Goal: Find specific page/section: Find specific page/section

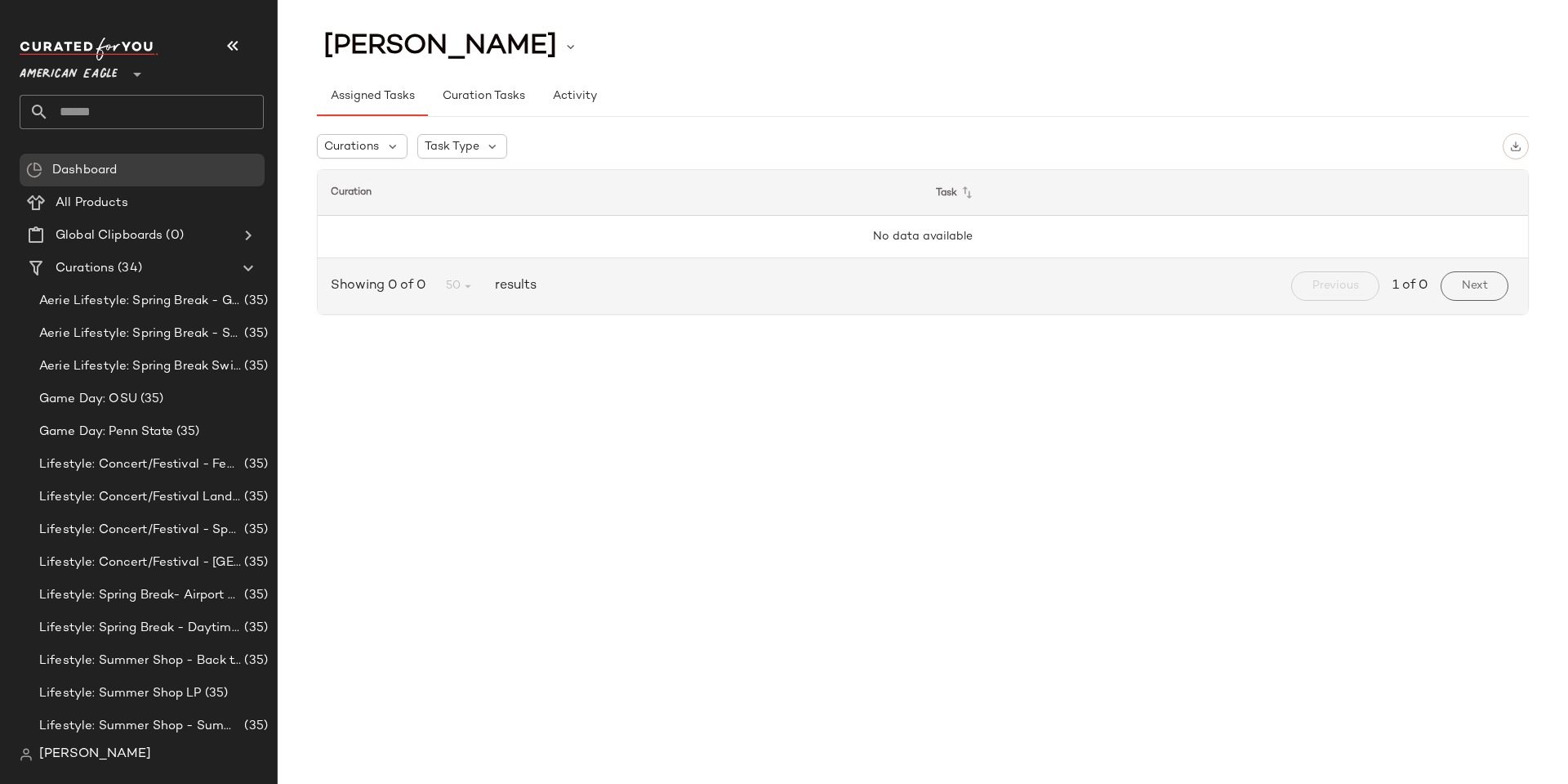
click at [108, 74] on span "American Eagle" at bounding box center [68, 70] width 98 height 29
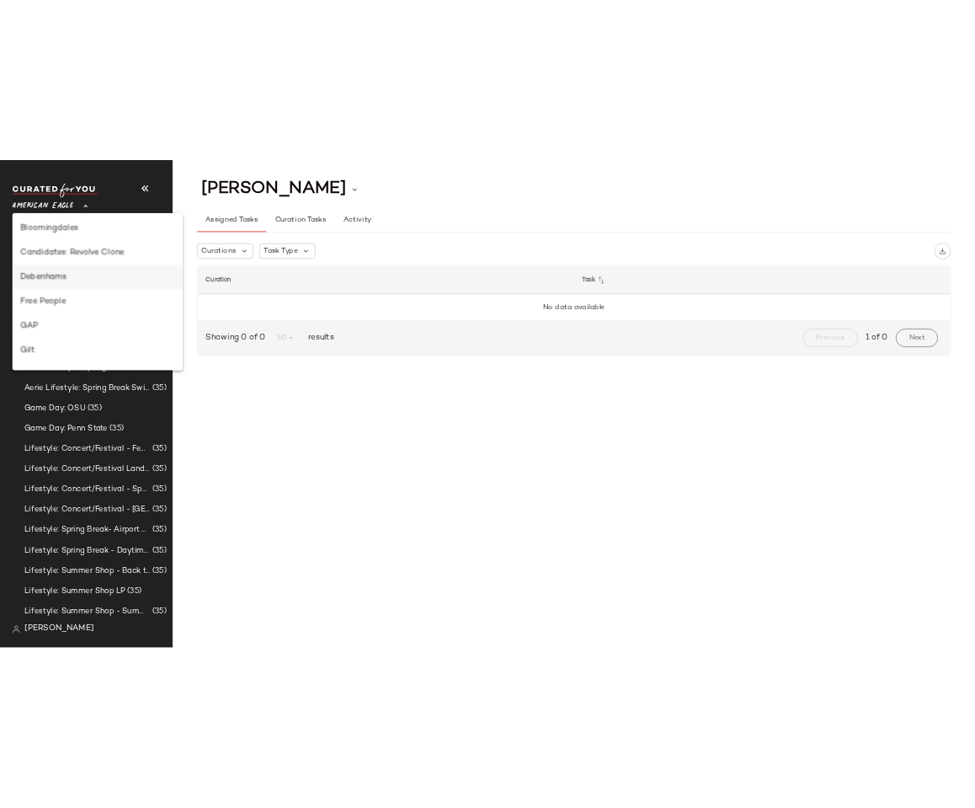
scroll to position [253, 0]
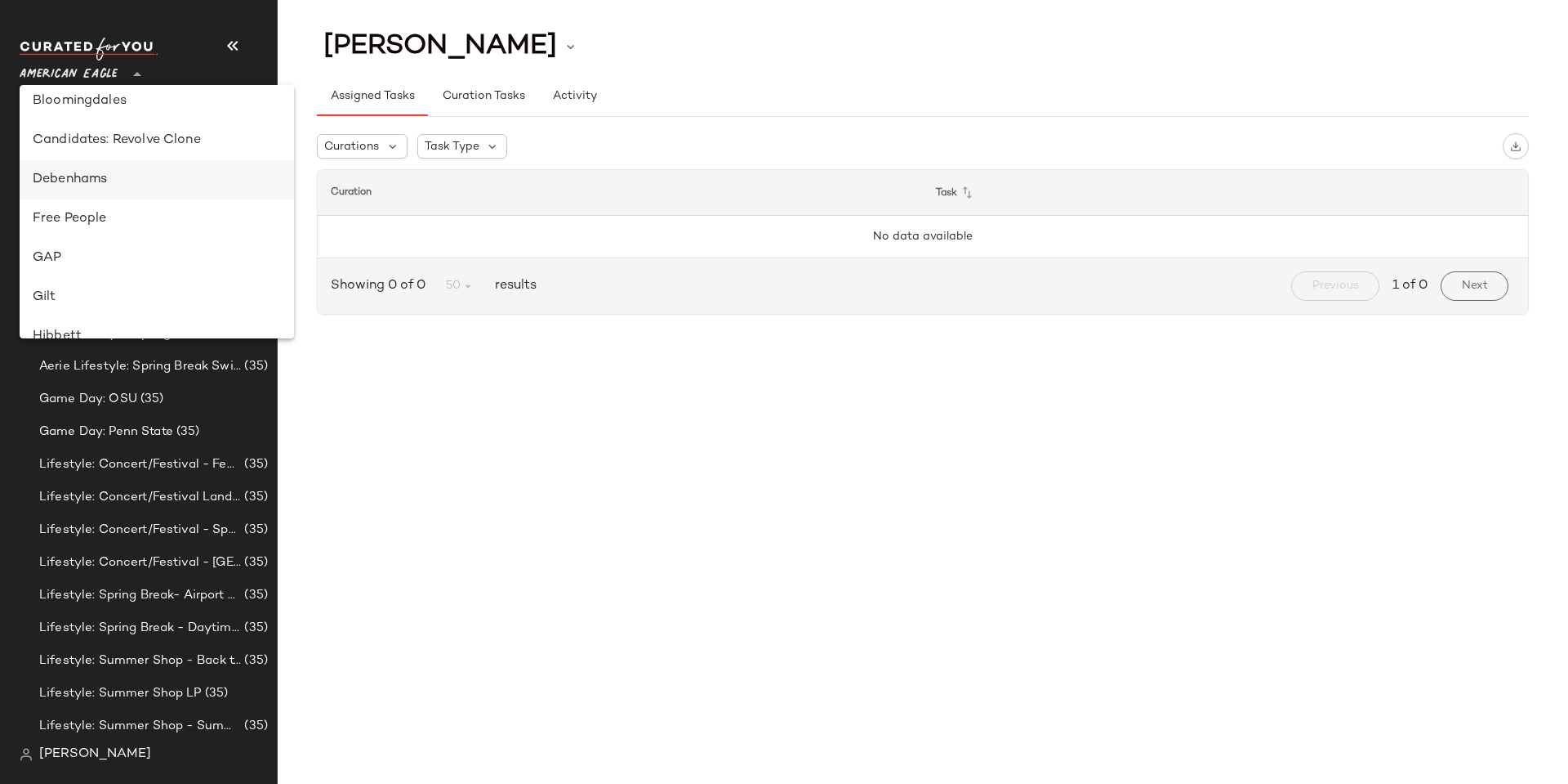
click at [135, 180] on div "Debenhams" at bounding box center [157, 180] width 248 height 19
type input "**"
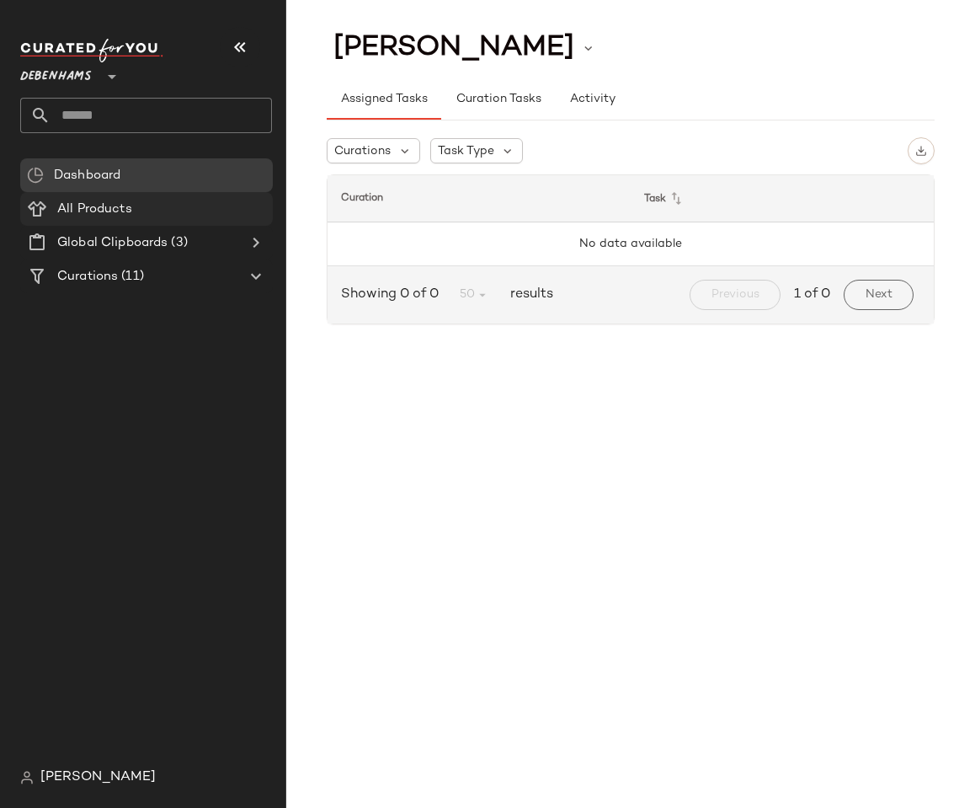
click at [104, 211] on span "All Products" at bounding box center [94, 209] width 75 height 19
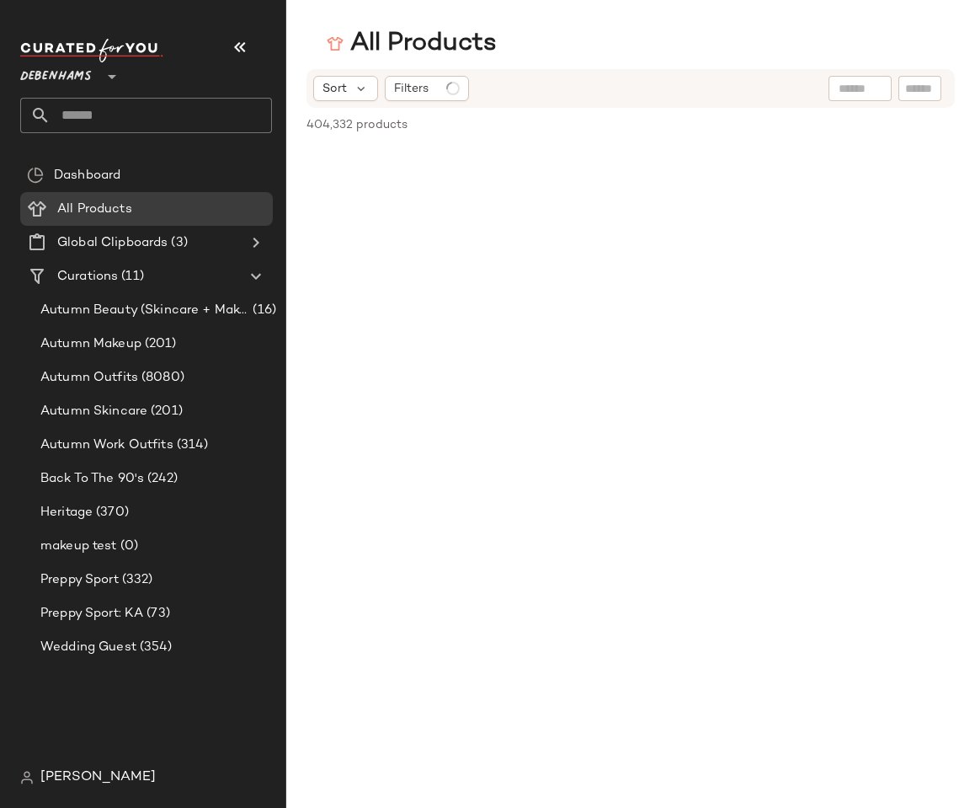
click at [107, 175] on span "Dashboard" at bounding box center [87, 175] width 67 height 19
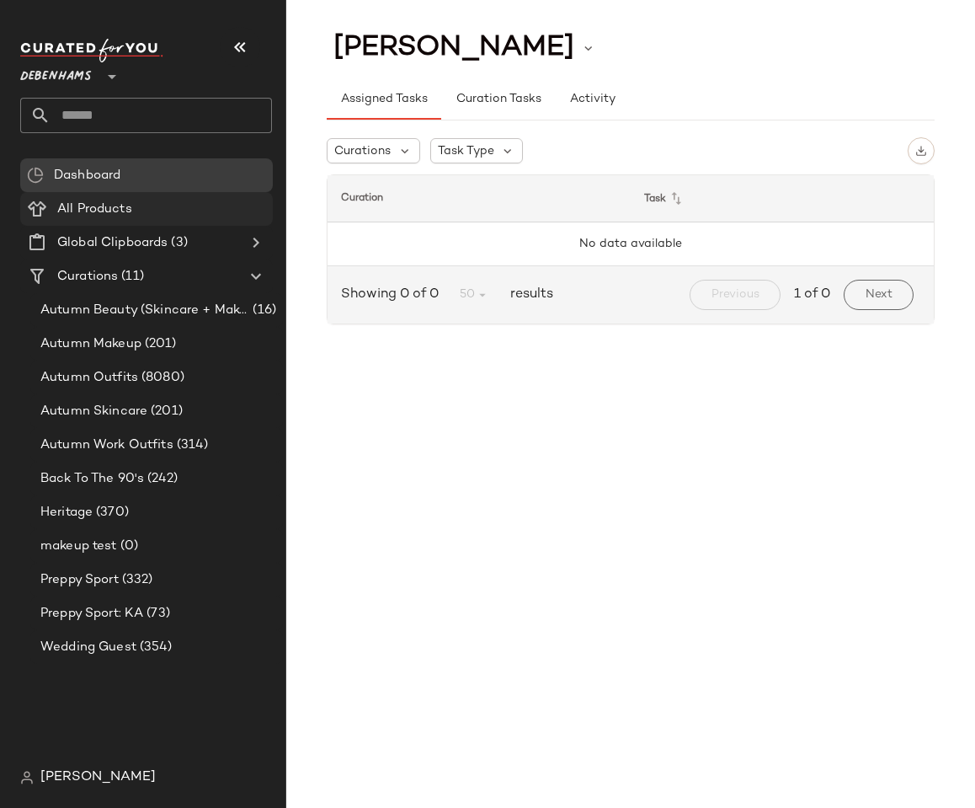
click at [94, 206] on span "All Products" at bounding box center [94, 209] width 75 height 19
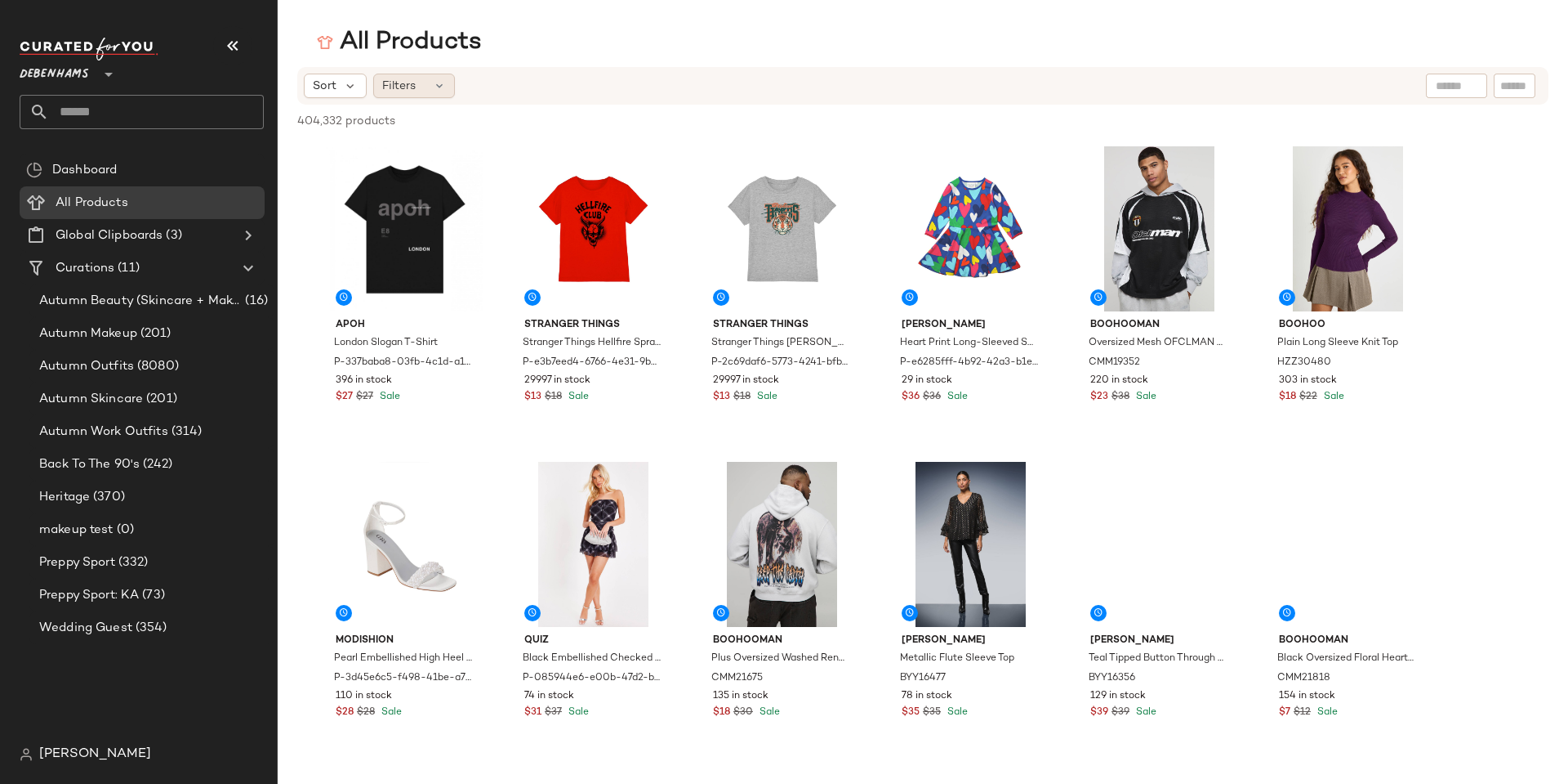
click at [438, 75] on div "Filters" at bounding box center [414, 85] width 81 height 24
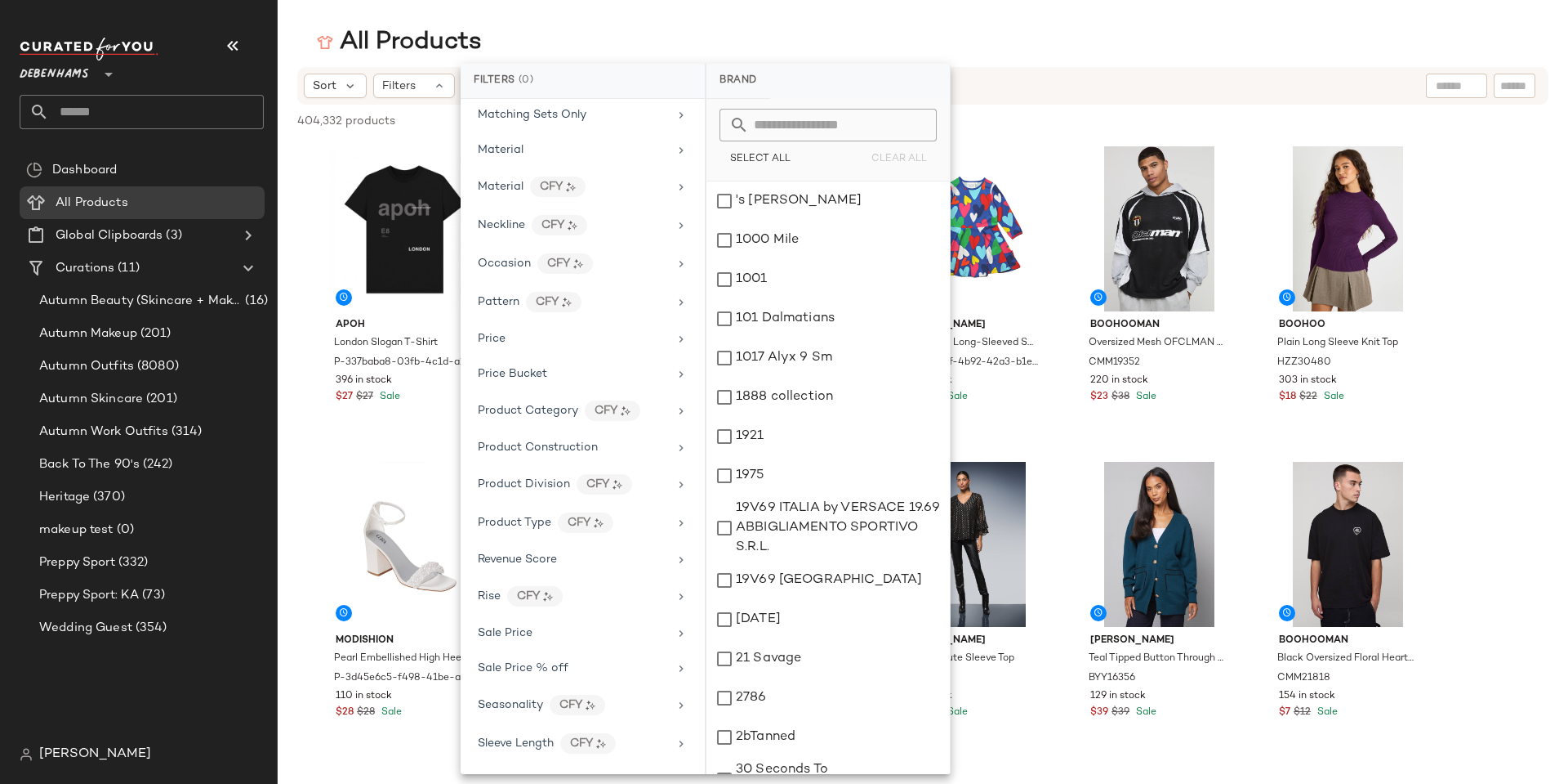
scroll to position [946, 0]
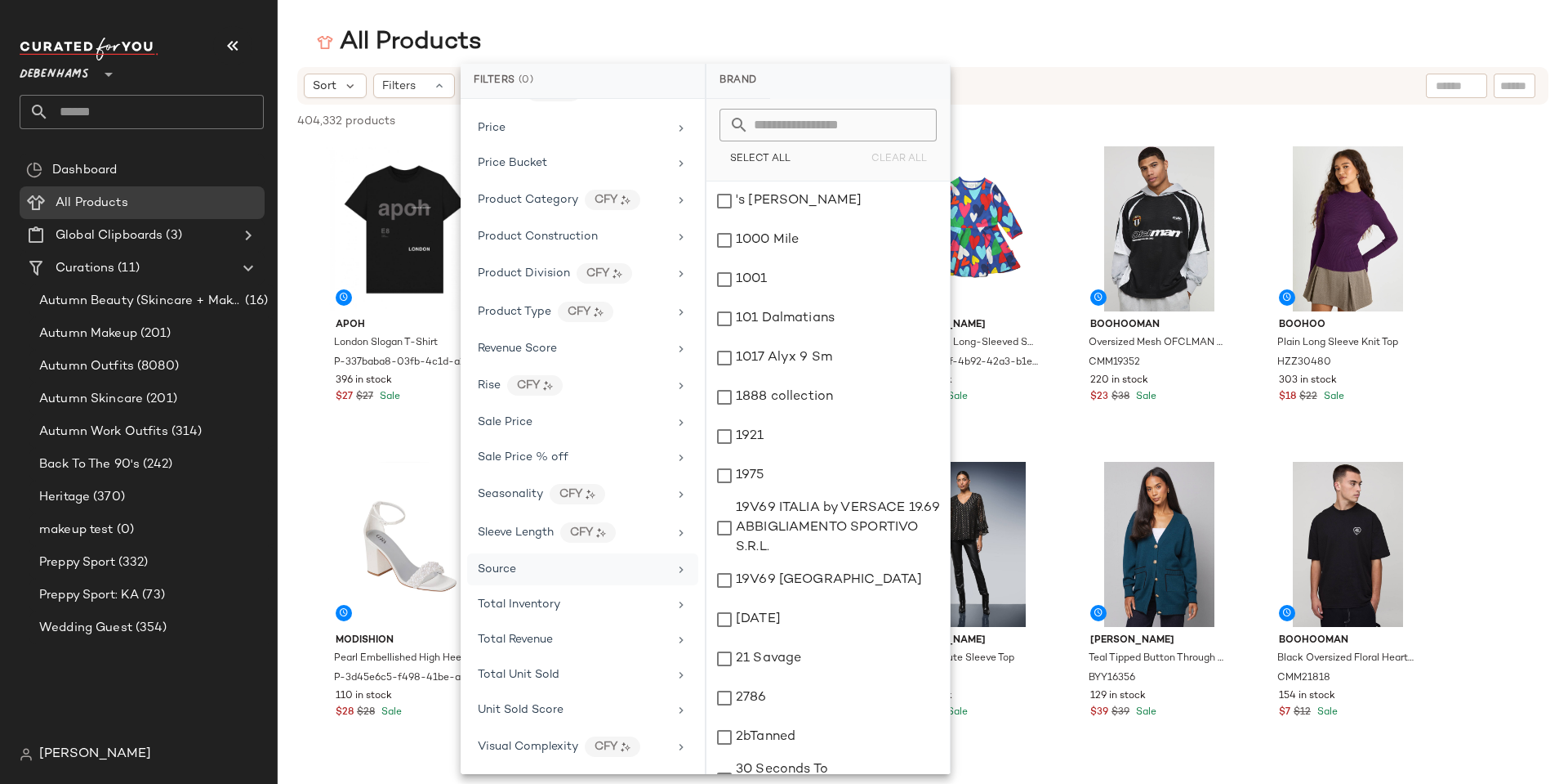
click at [560, 573] on div "Source" at bounding box center [573, 570] width 190 height 17
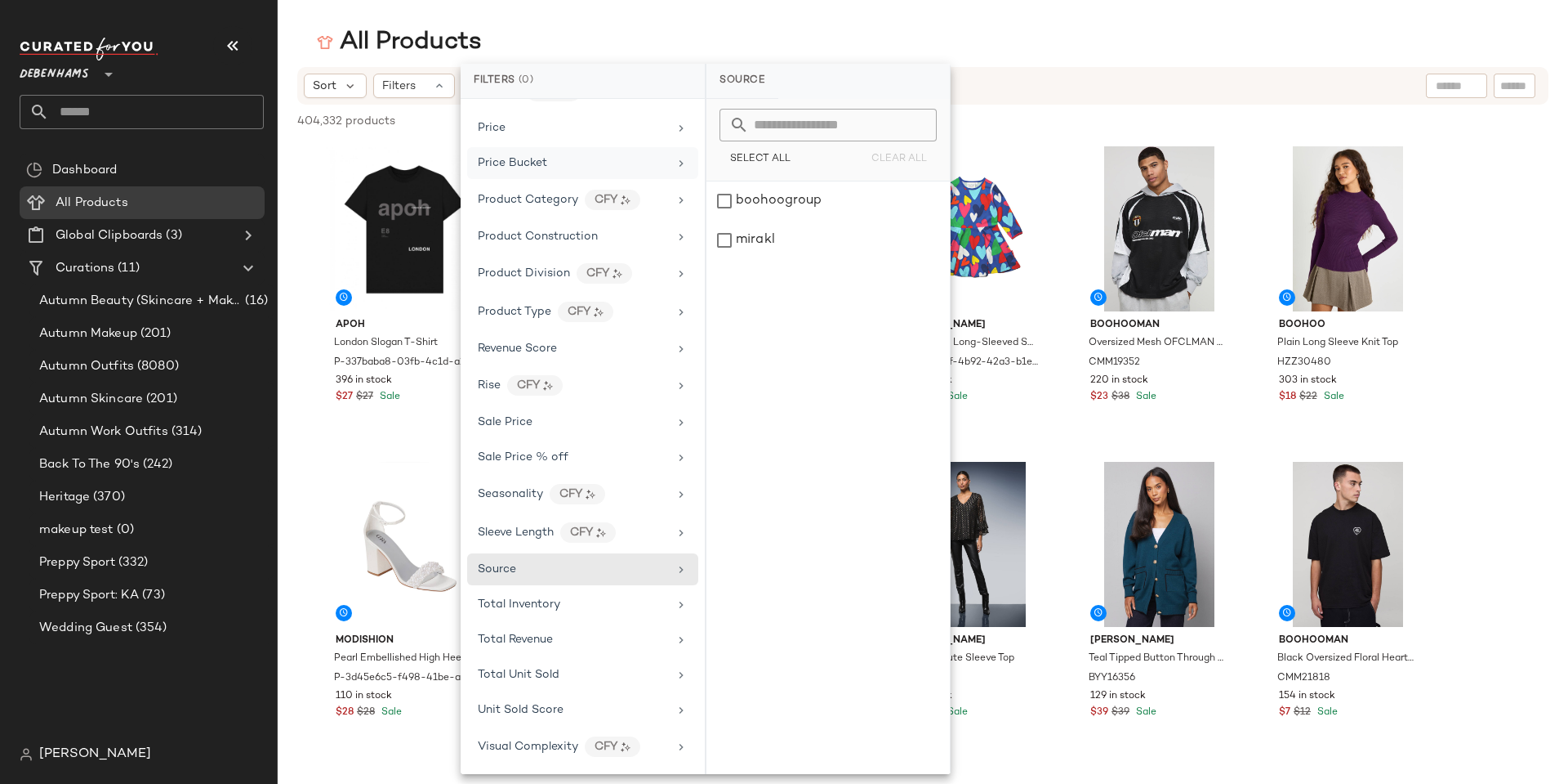
click at [518, 165] on span "Price Bucket" at bounding box center [513, 163] width 70 height 13
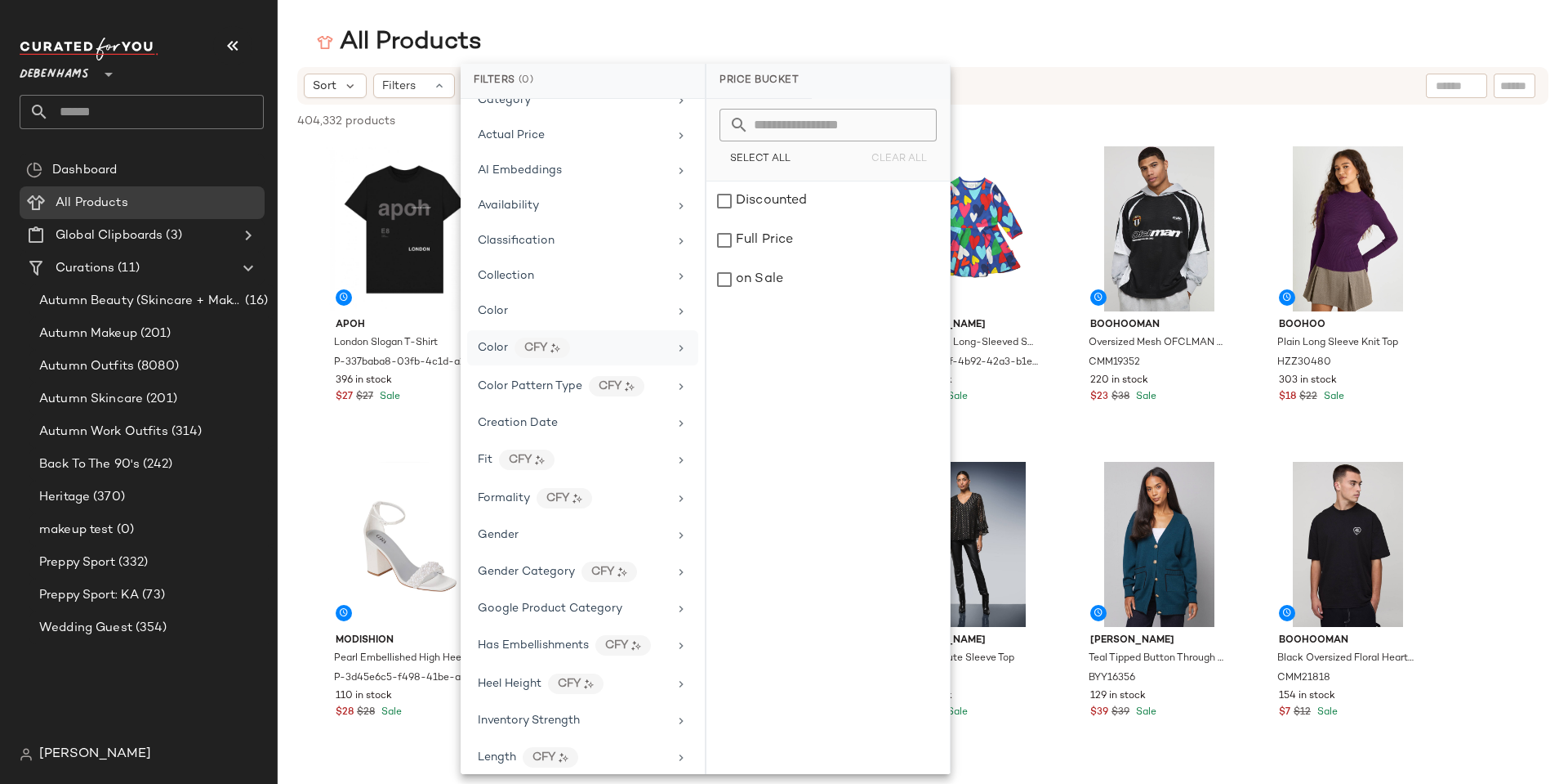
scroll to position [0, 0]
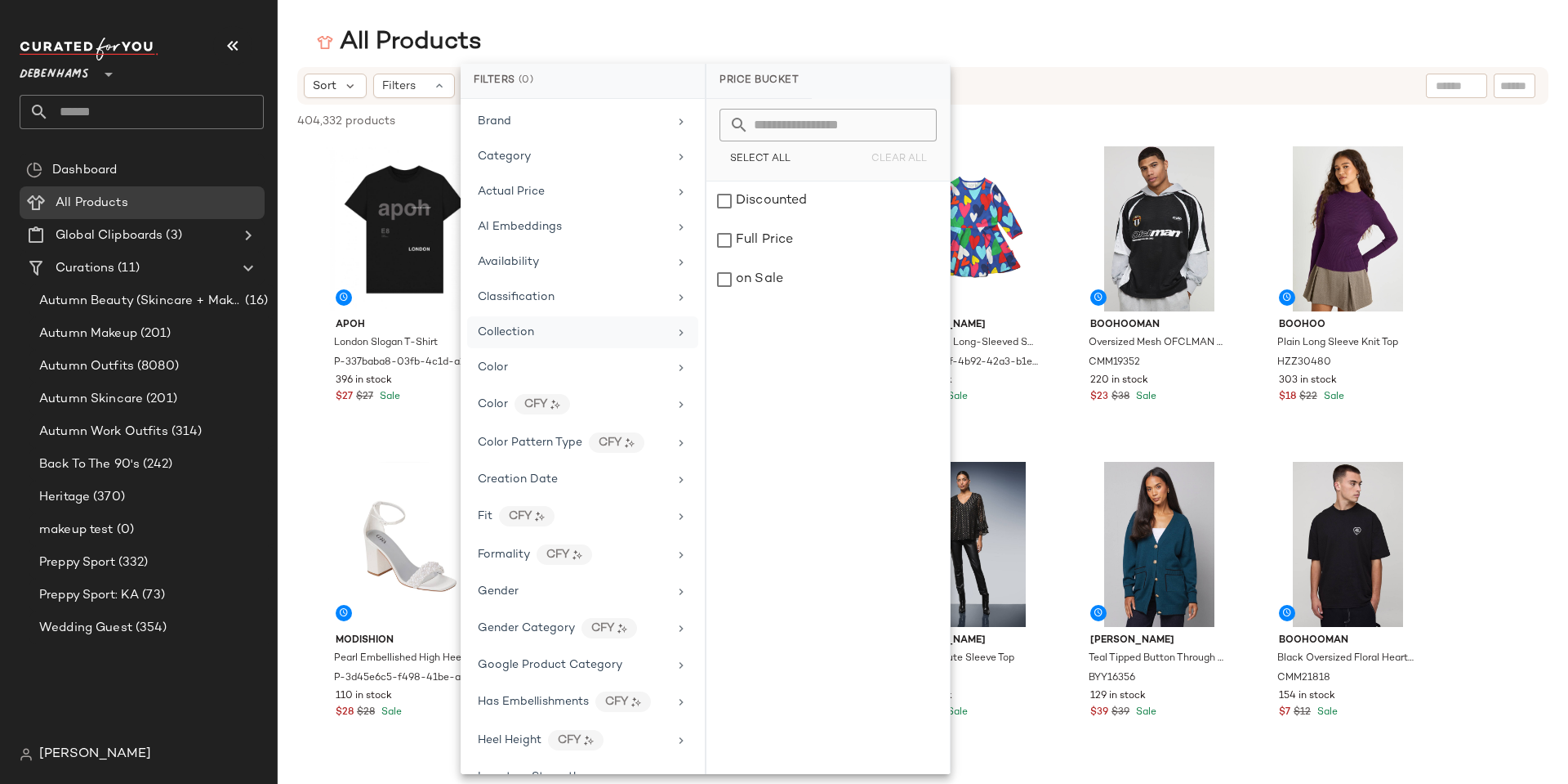
click at [521, 340] on div "Collection" at bounding box center [506, 332] width 56 height 17
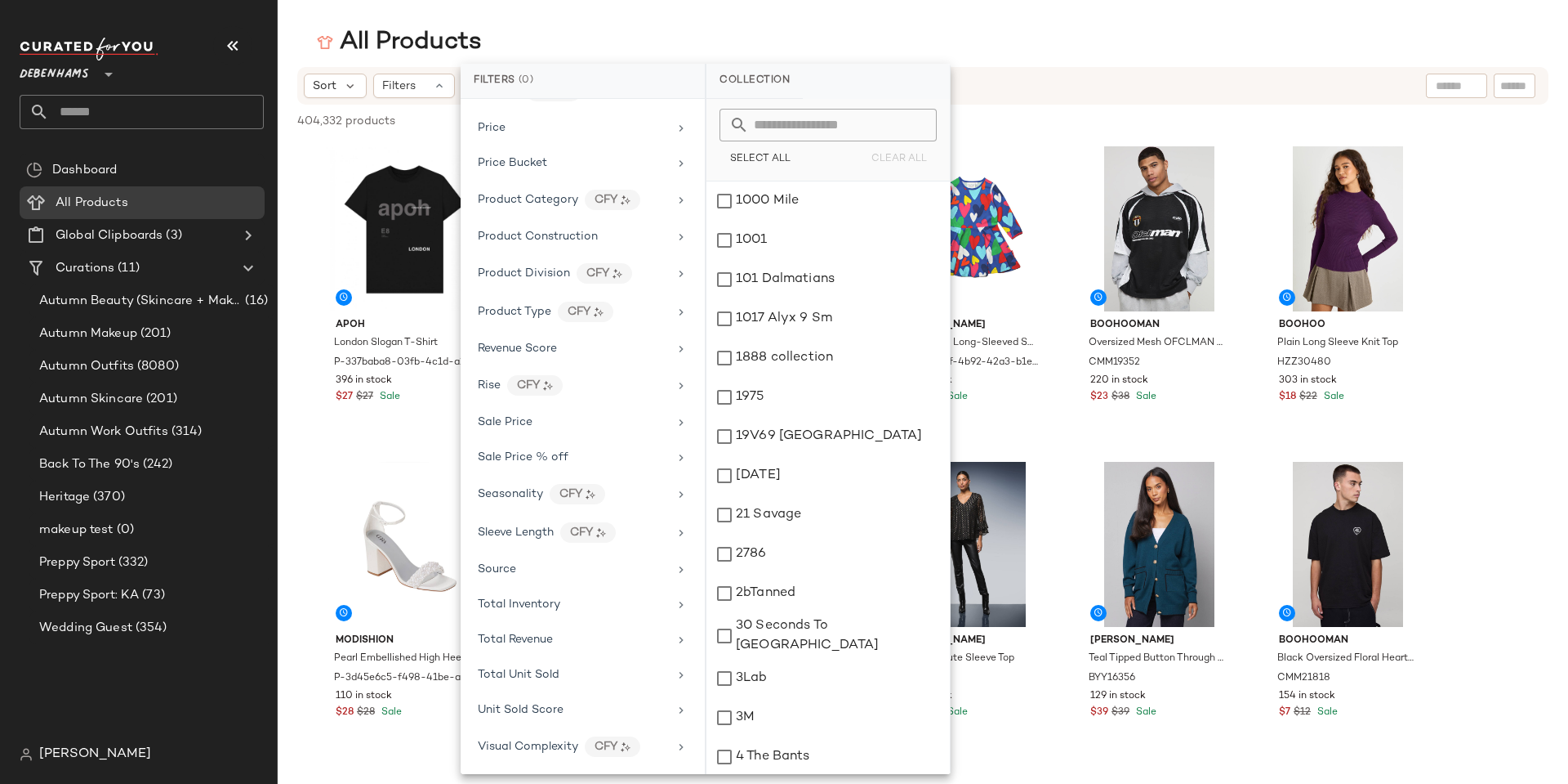
scroll to position [490, 0]
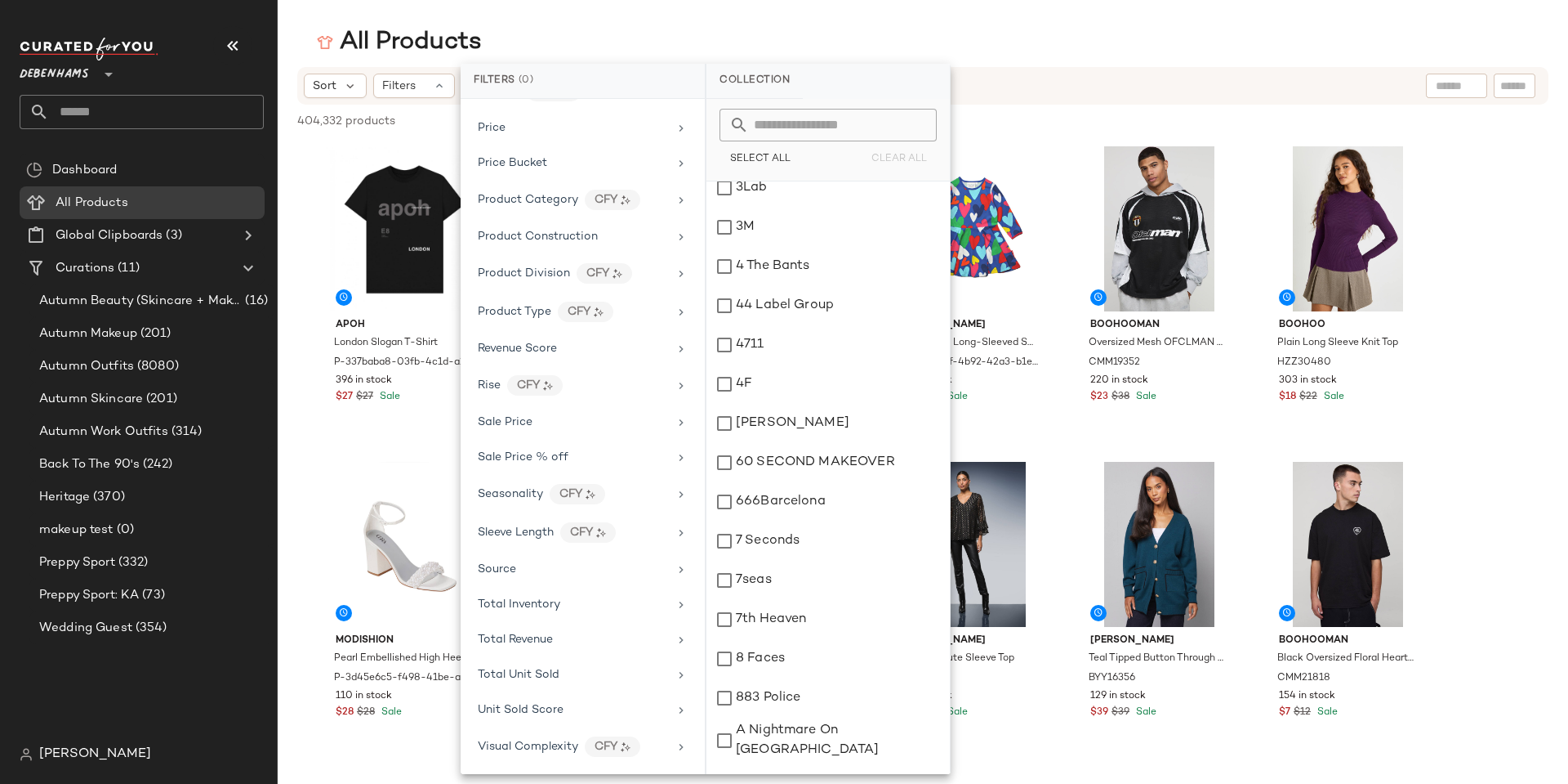
click at [944, 78] on div "Sort Filters" at bounding box center [816, 85] width 1026 height 24
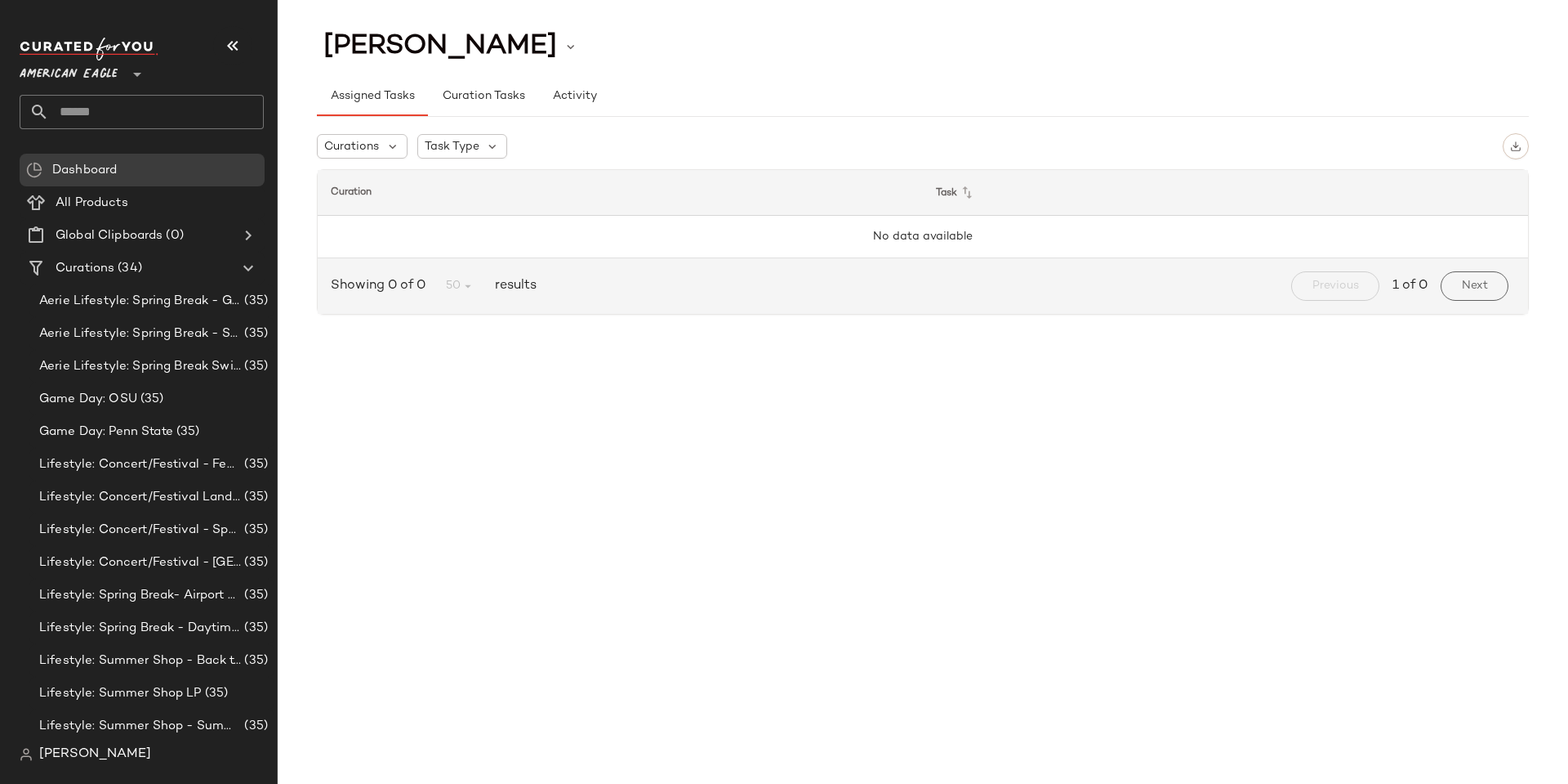
click at [103, 69] on span "American Eagle" at bounding box center [68, 70] width 98 height 29
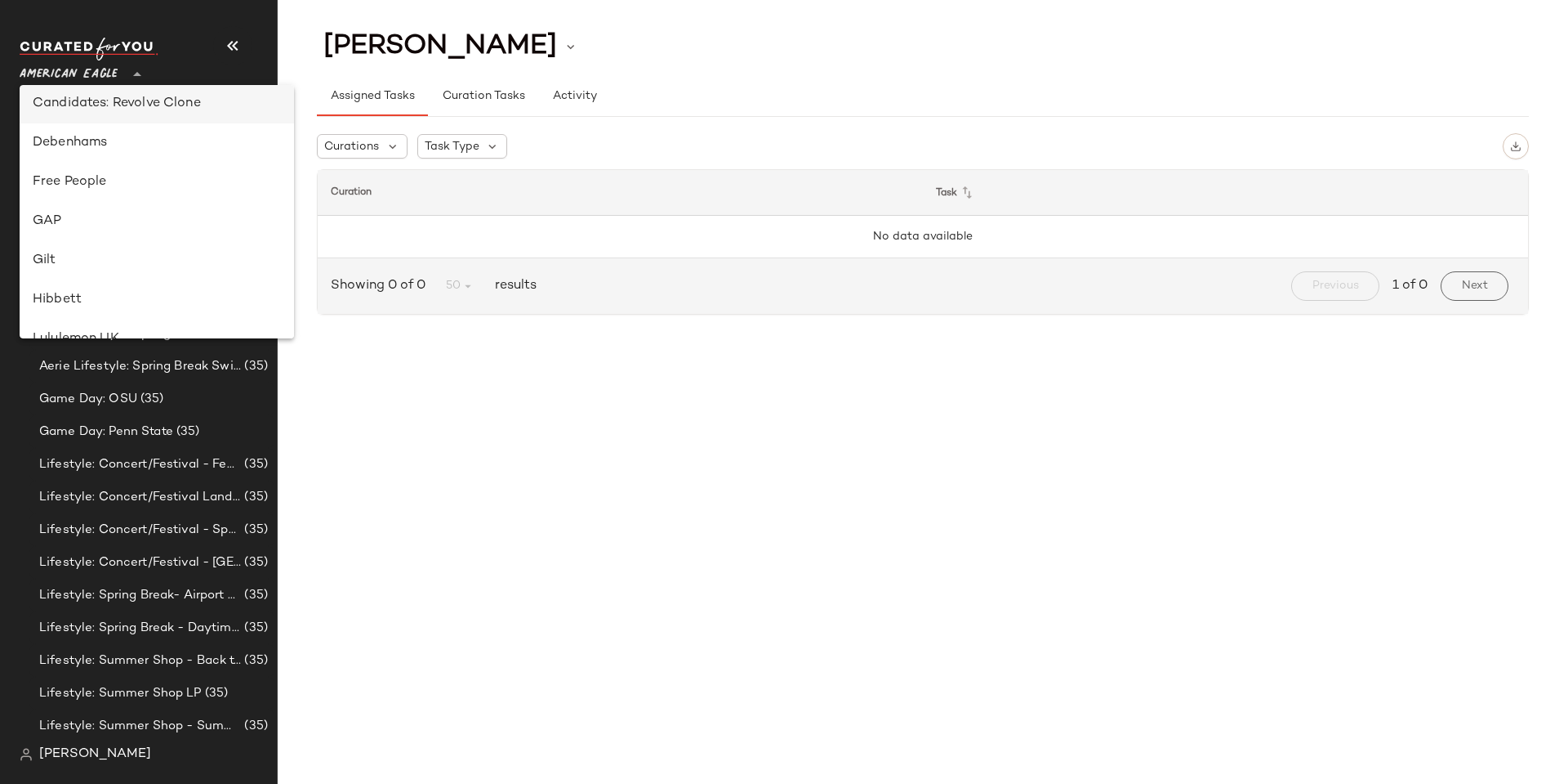
scroll to position [163, 0]
click at [116, 264] on div "Debenhams" at bounding box center [157, 261] width 248 height 19
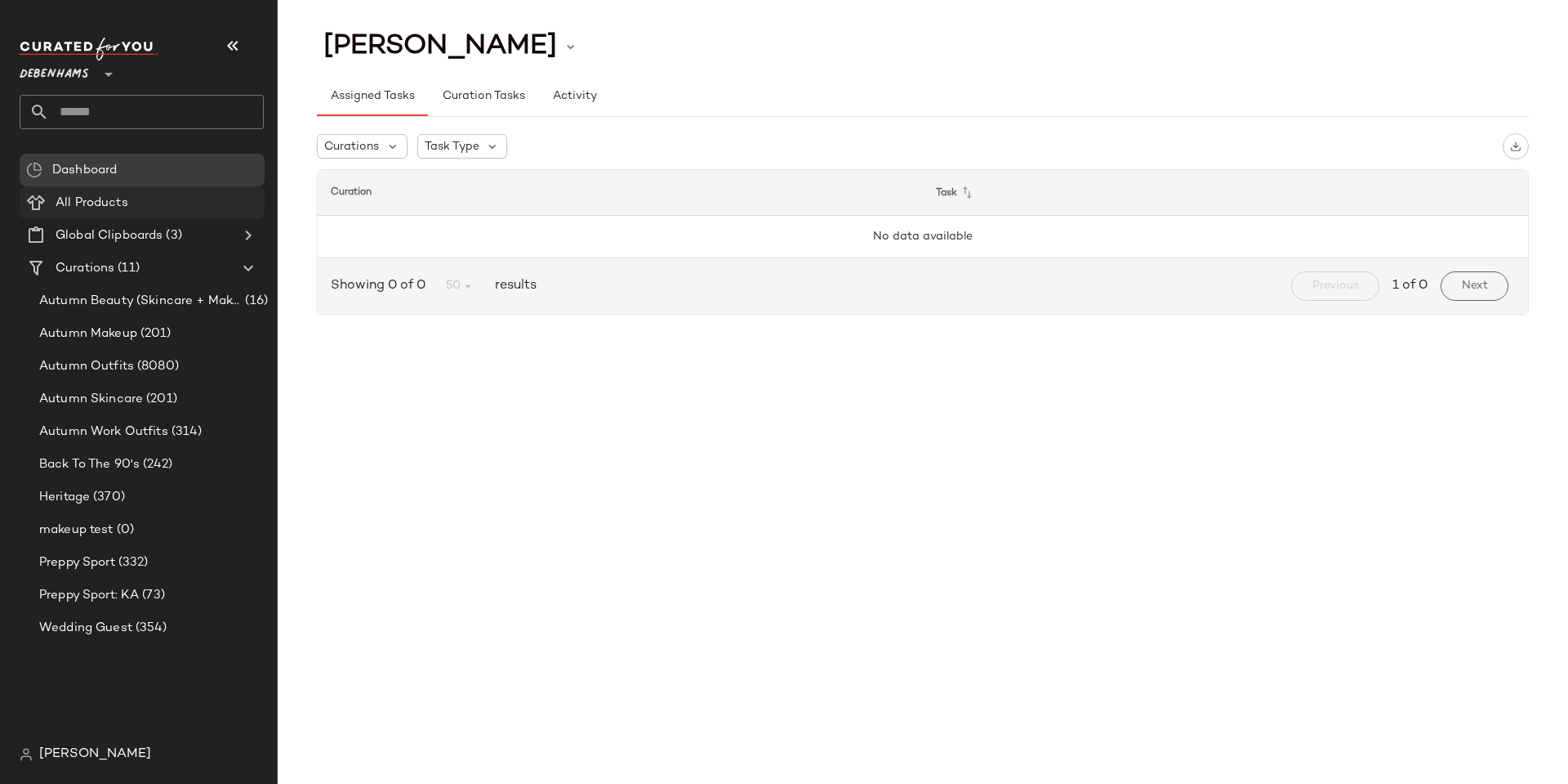
click at [136, 198] on div "All Products" at bounding box center [154, 203] width 208 height 18
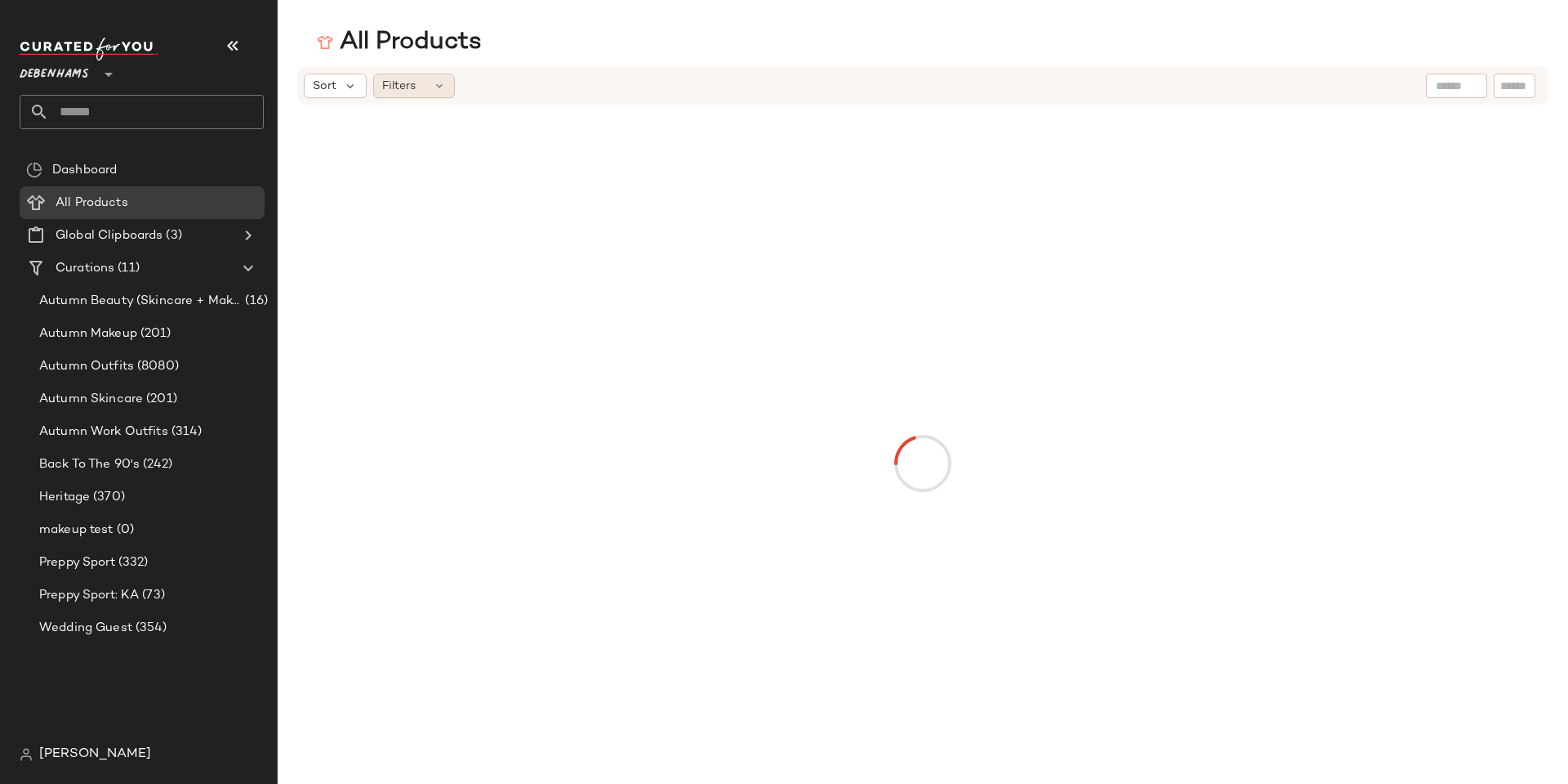
click at [402, 96] on div "Filters" at bounding box center [414, 85] width 81 height 24
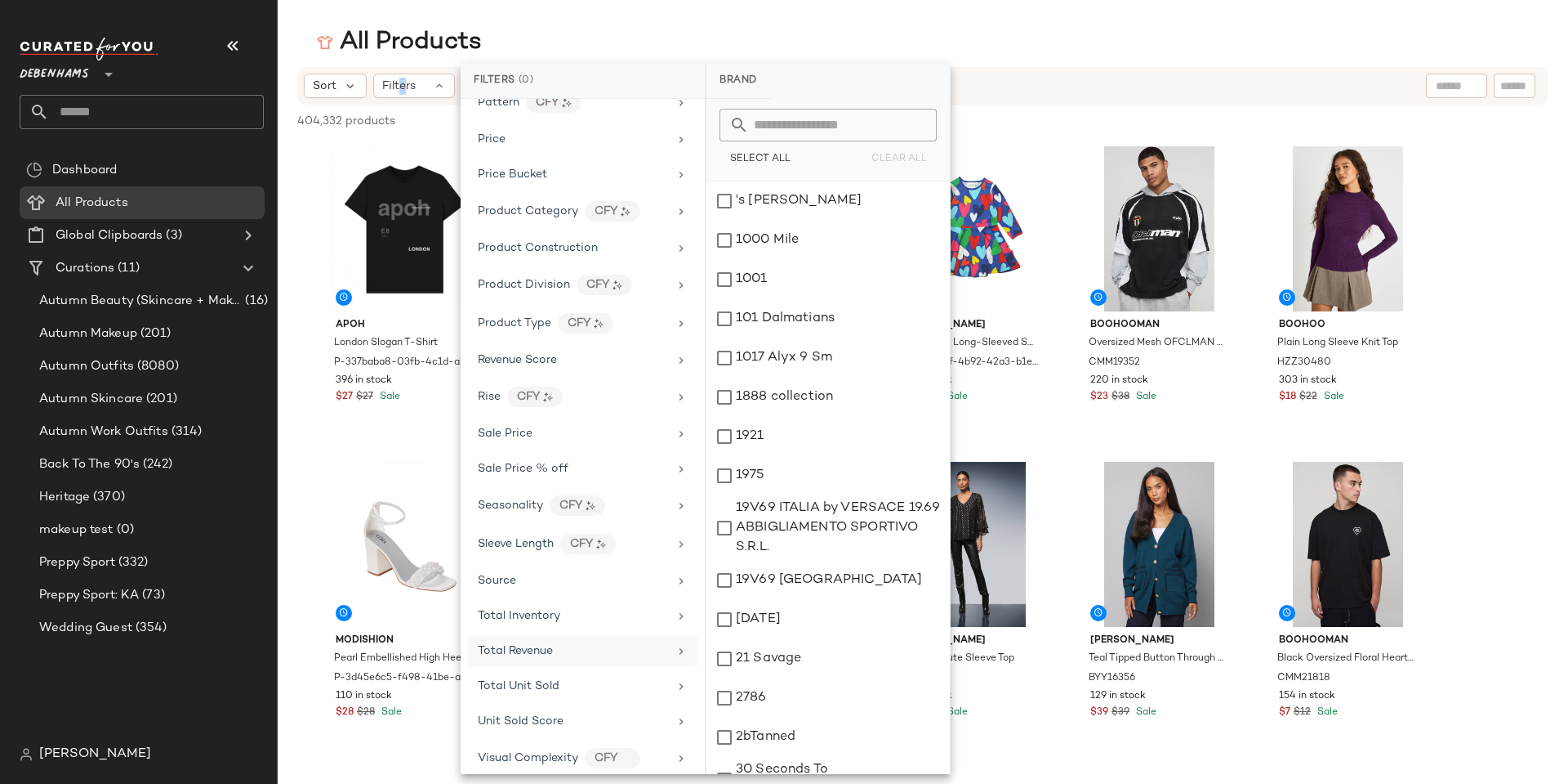
scroll to position [946, 0]
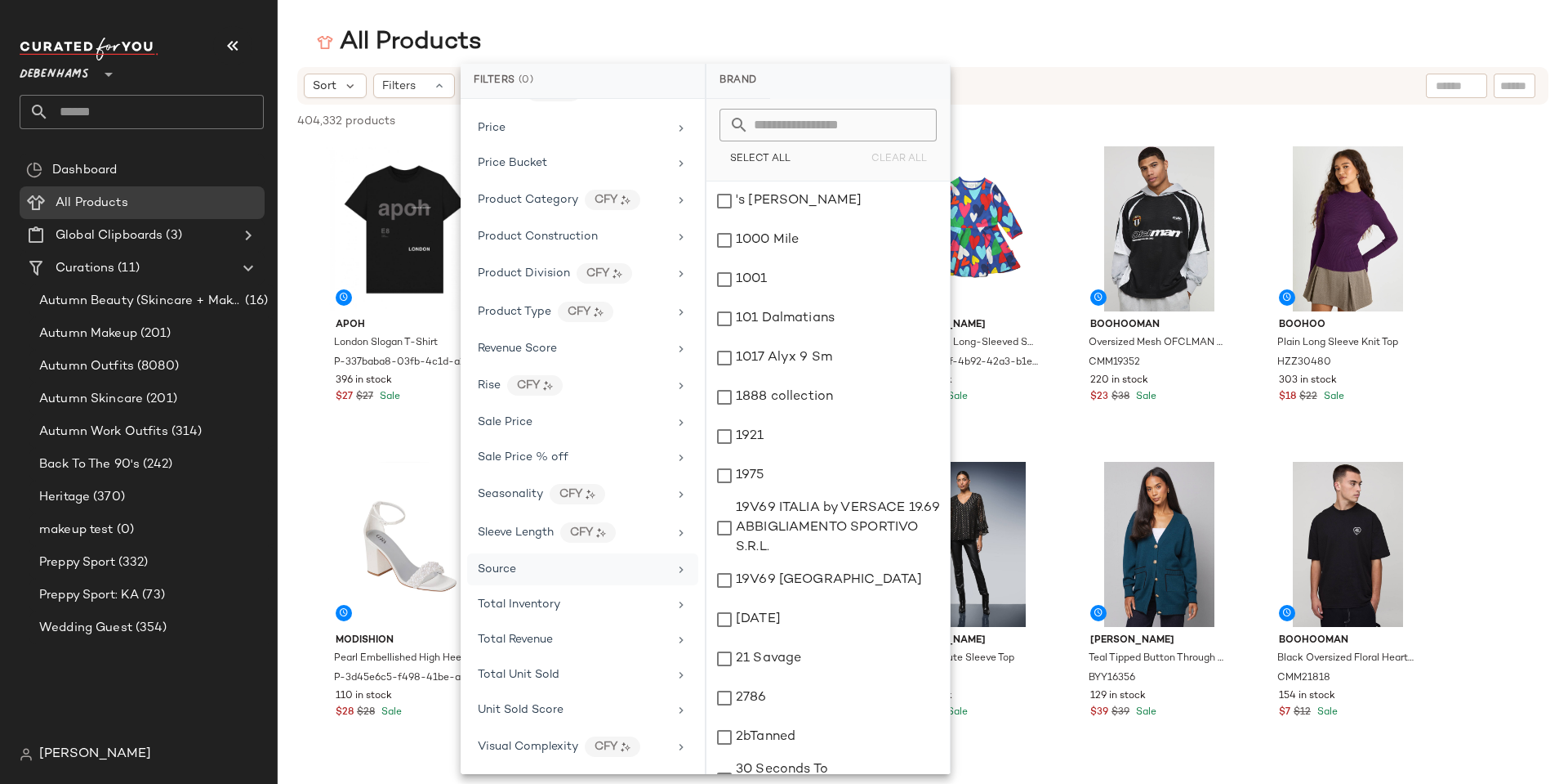
click at [530, 580] on div "Source" at bounding box center [583, 569] width 231 height 32
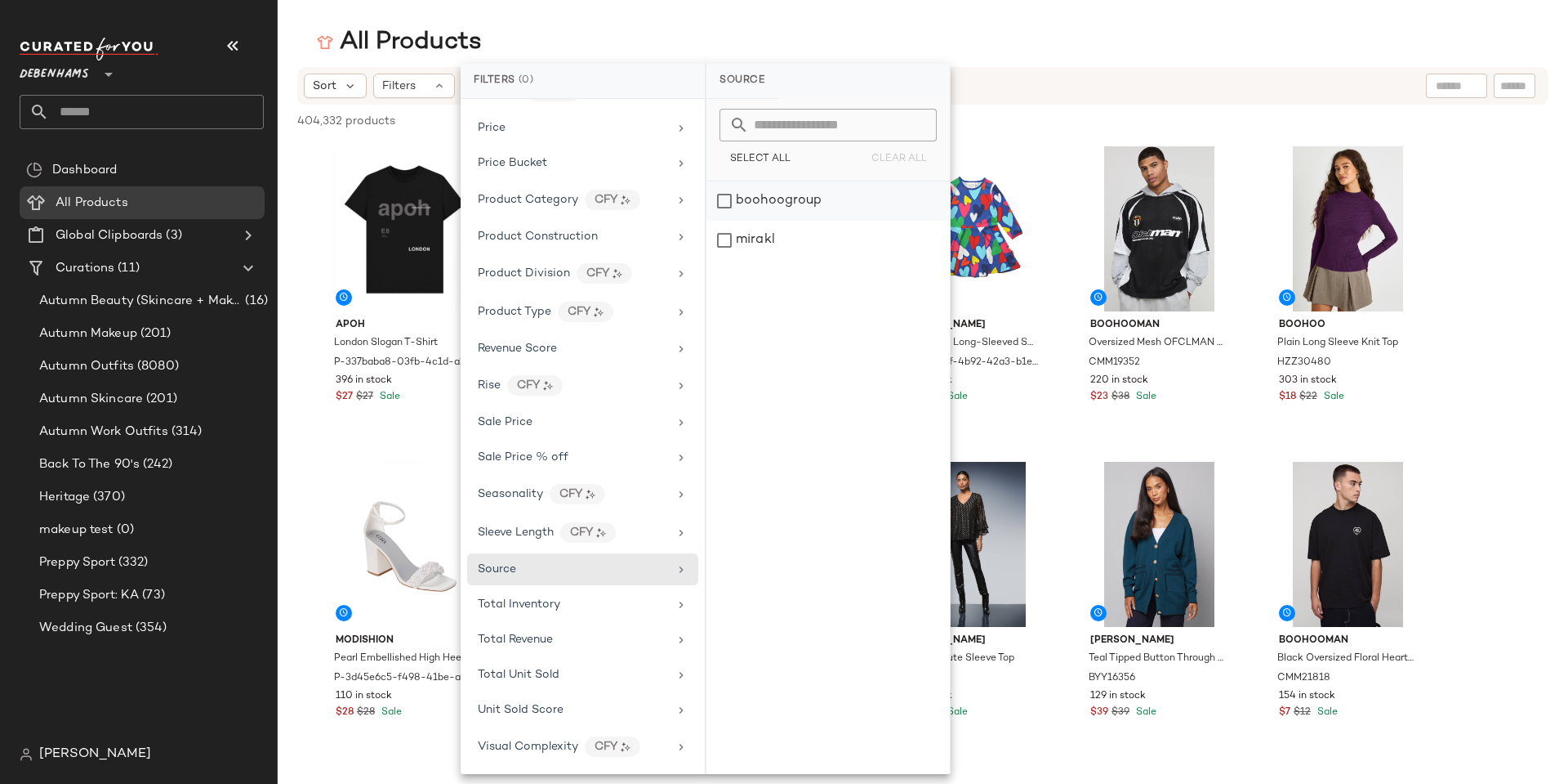
click at [723, 200] on div "boohoogroup" at bounding box center [827, 201] width 243 height 39
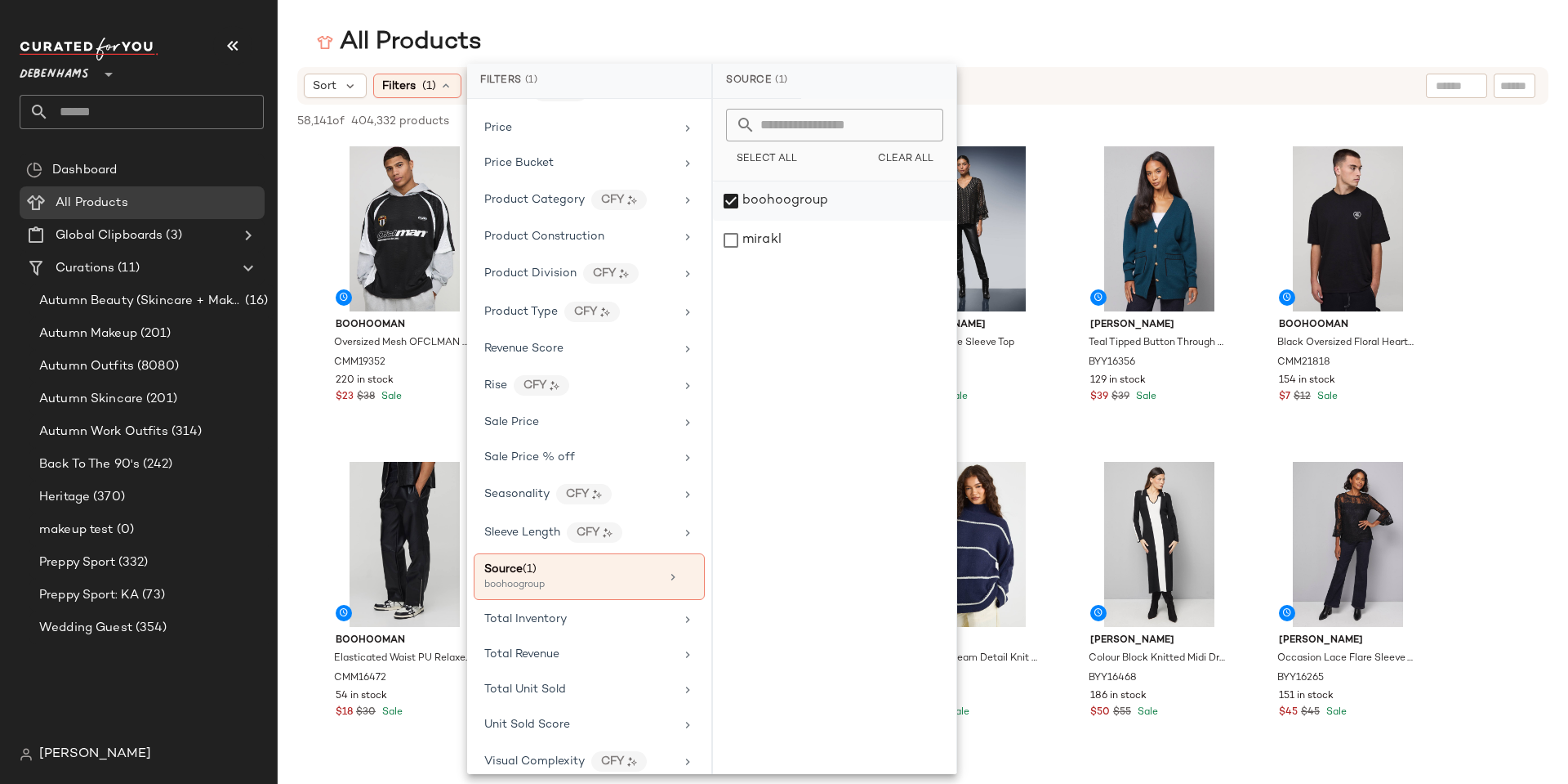
click at [733, 204] on div "boohoogroup" at bounding box center [834, 201] width 243 height 39
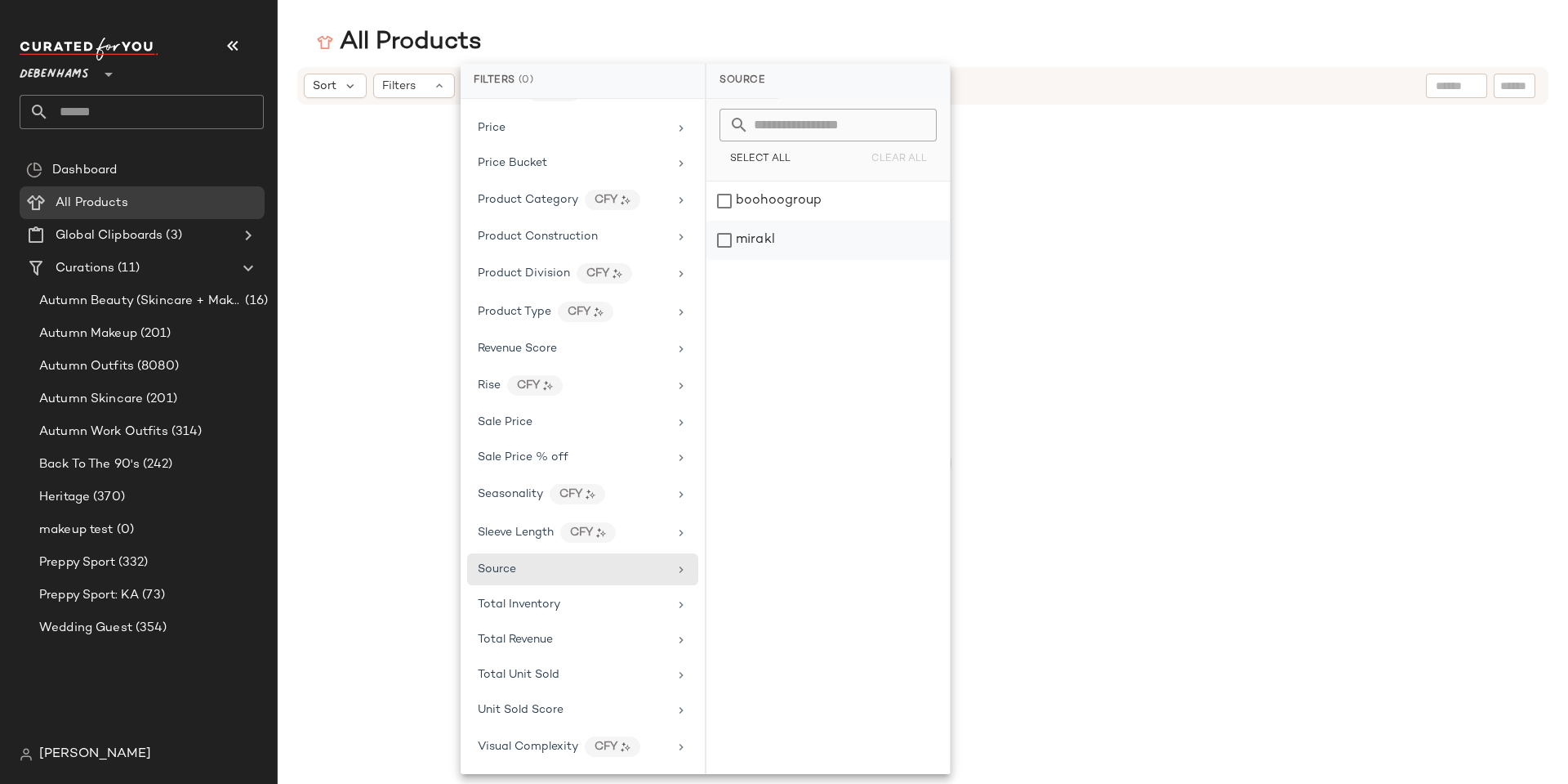
click at [720, 242] on div "mirakl" at bounding box center [827, 240] width 243 height 39
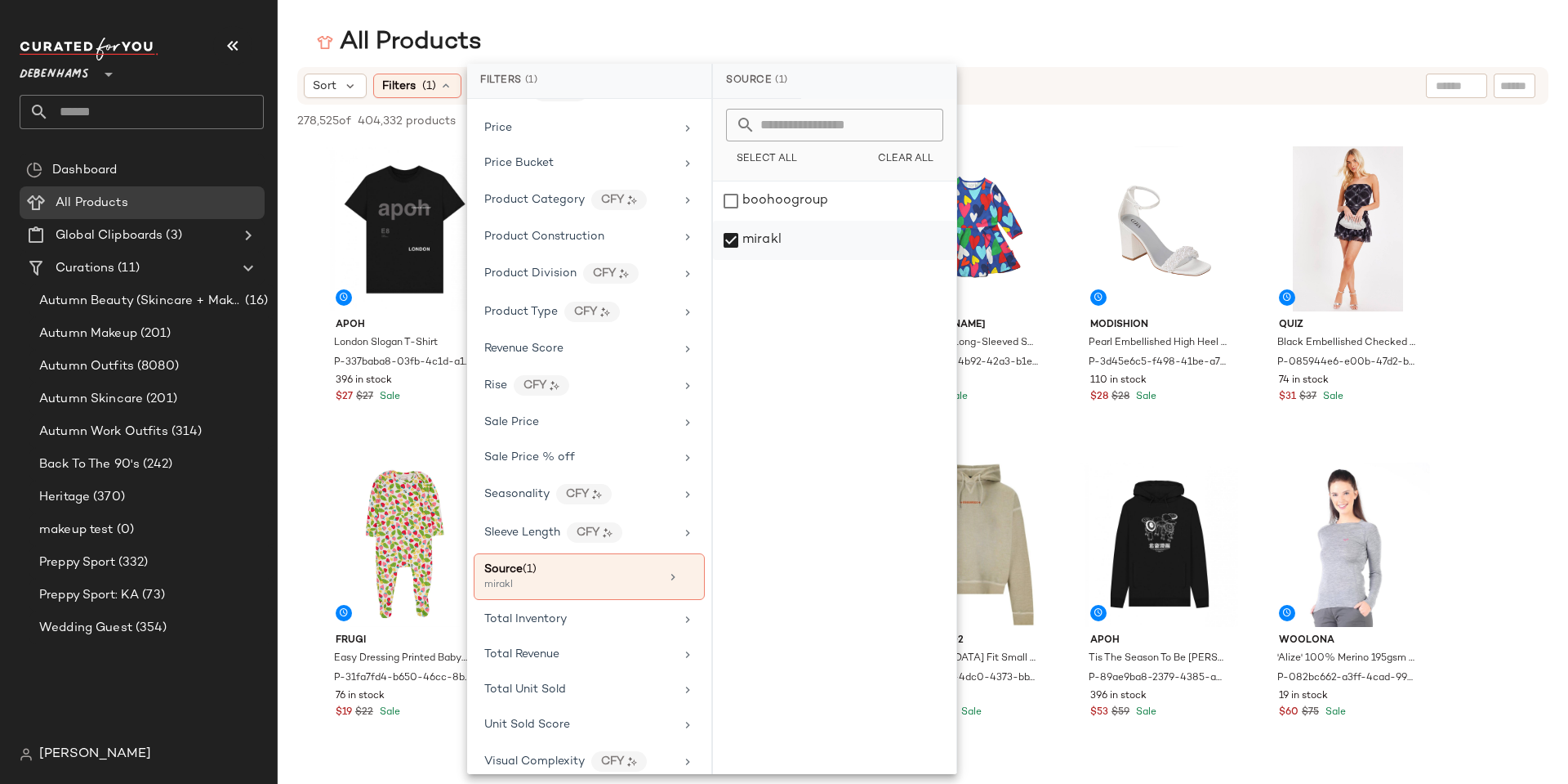
click at [728, 241] on div "mirakl" at bounding box center [834, 240] width 243 height 39
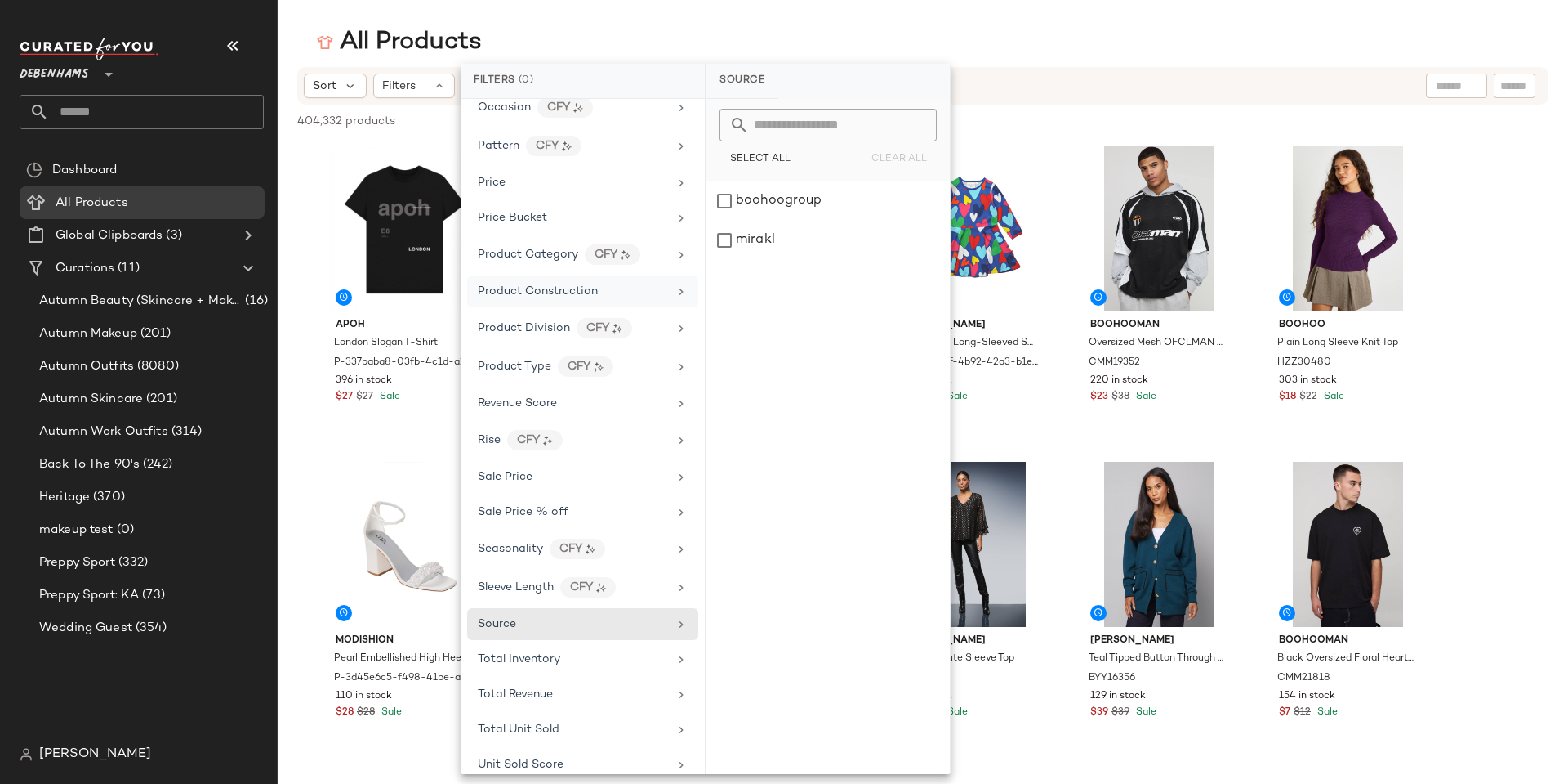
scroll to position [865, 0]
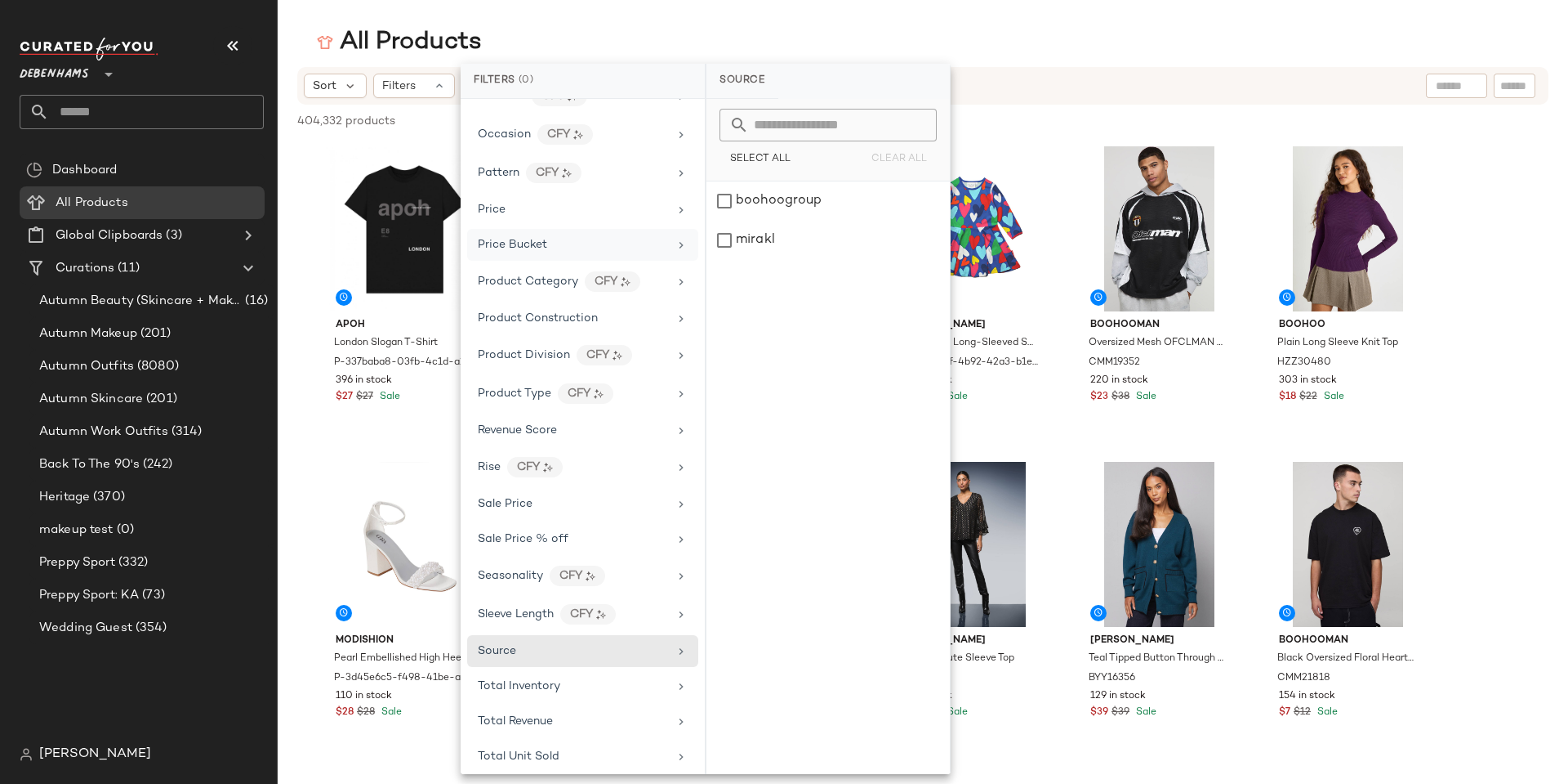
click at [560, 241] on div "Price Bucket" at bounding box center [573, 245] width 190 height 17
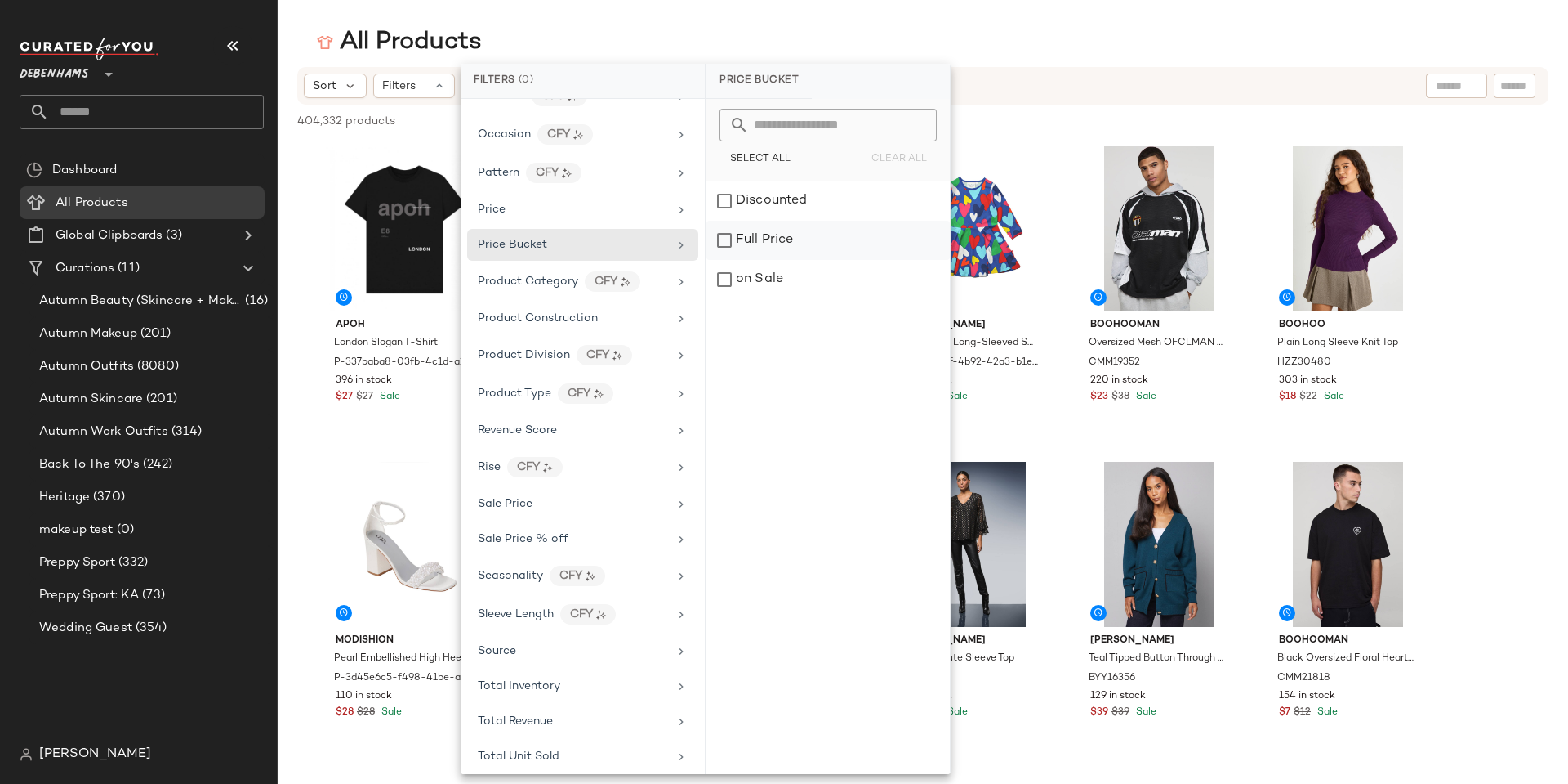
click at [721, 242] on div "Full Price" at bounding box center [827, 240] width 243 height 39
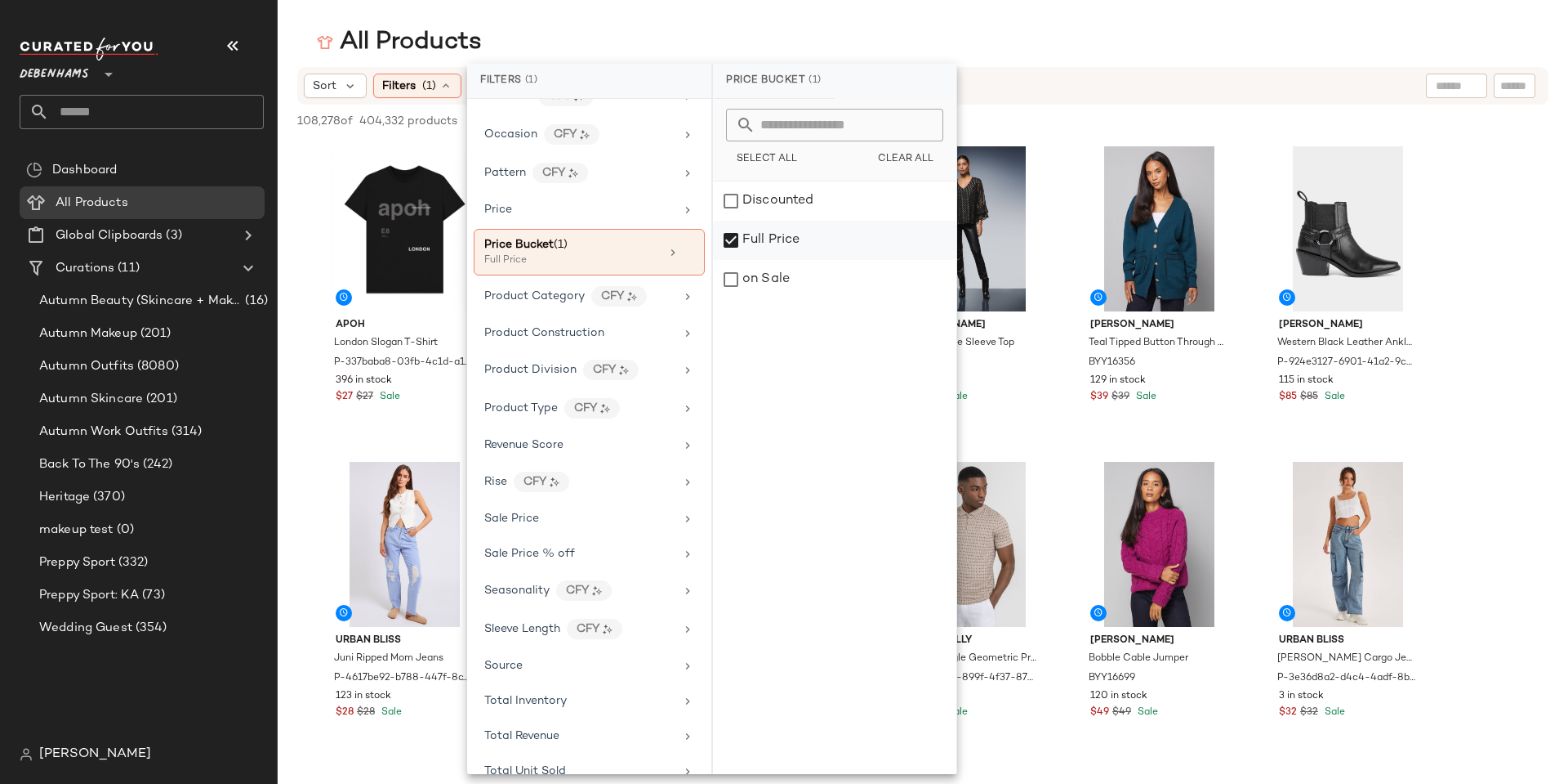
click at [799, 243] on div "Full Price" at bounding box center [834, 240] width 243 height 39
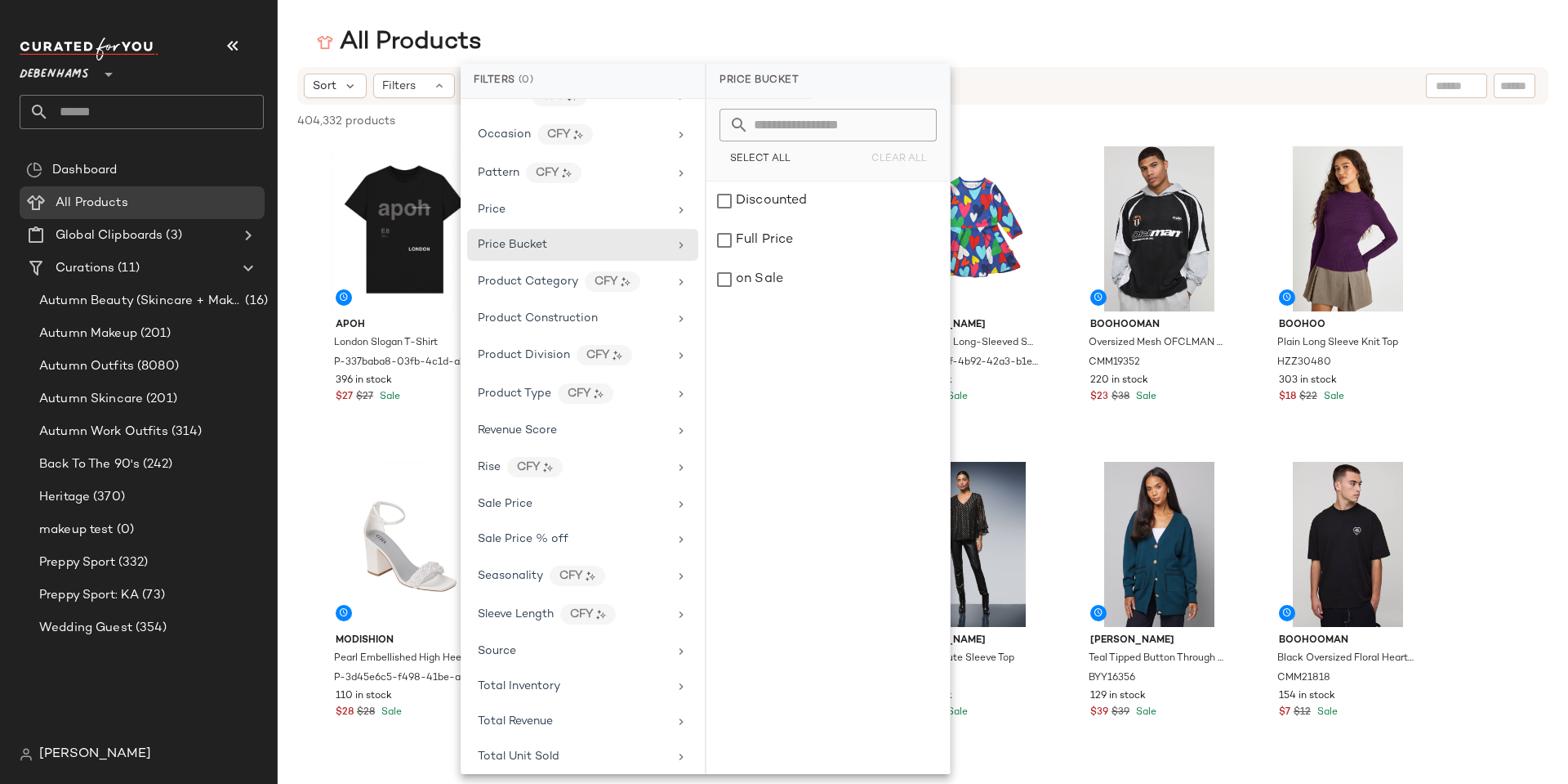
drag, startPoint x: 112, startPoint y: 67, endPoint x: 112, endPoint y: 234, distance: 167.0
click at [112, 66] on icon at bounding box center [109, 75] width 19 height 19
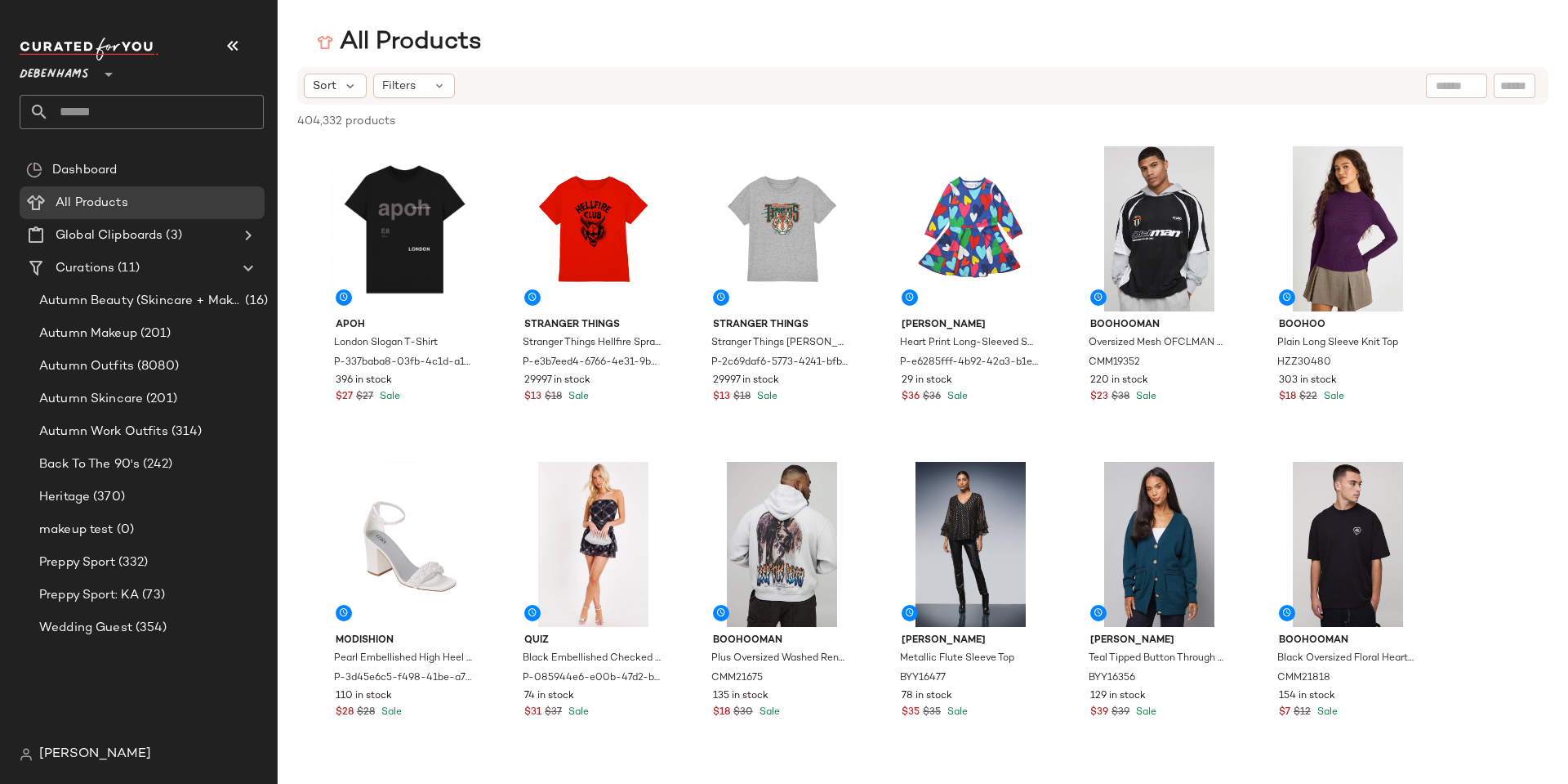
click at [104, 80] on icon at bounding box center [109, 75] width 19 height 19
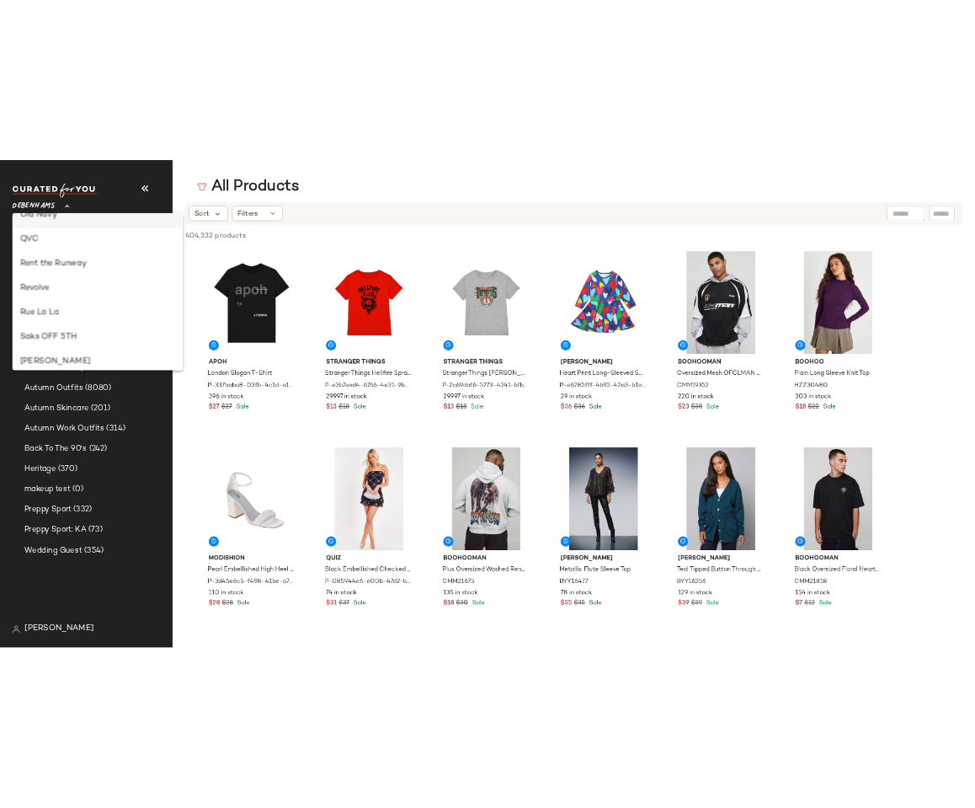
scroll to position [660, 0]
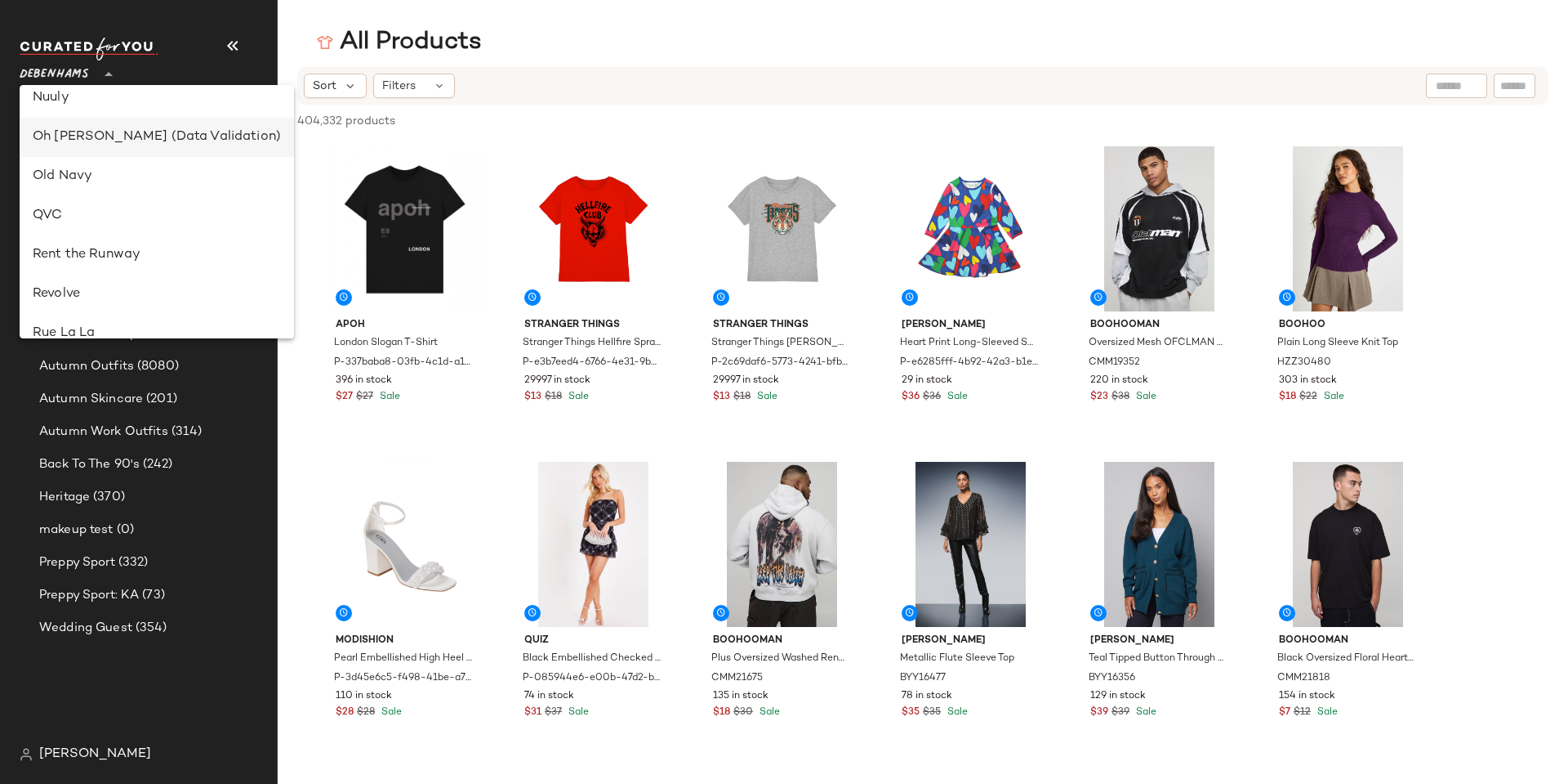
click at [122, 130] on div "Oh [PERSON_NAME] (Data Validation)" at bounding box center [157, 137] width 248 height 19
type input "**"
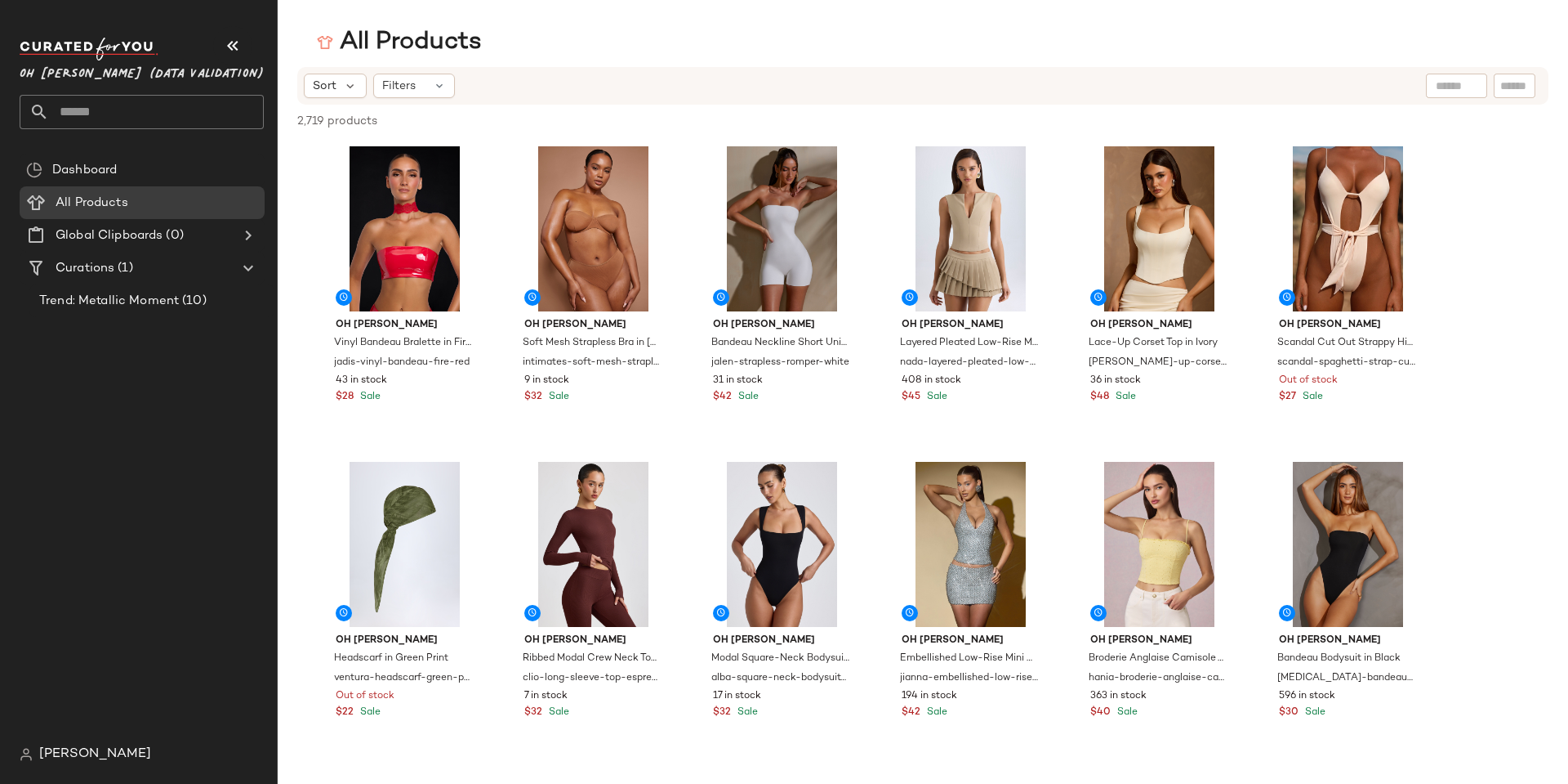
click at [1459, 83] on div at bounding box center [1456, 85] width 61 height 24
type input "*****"
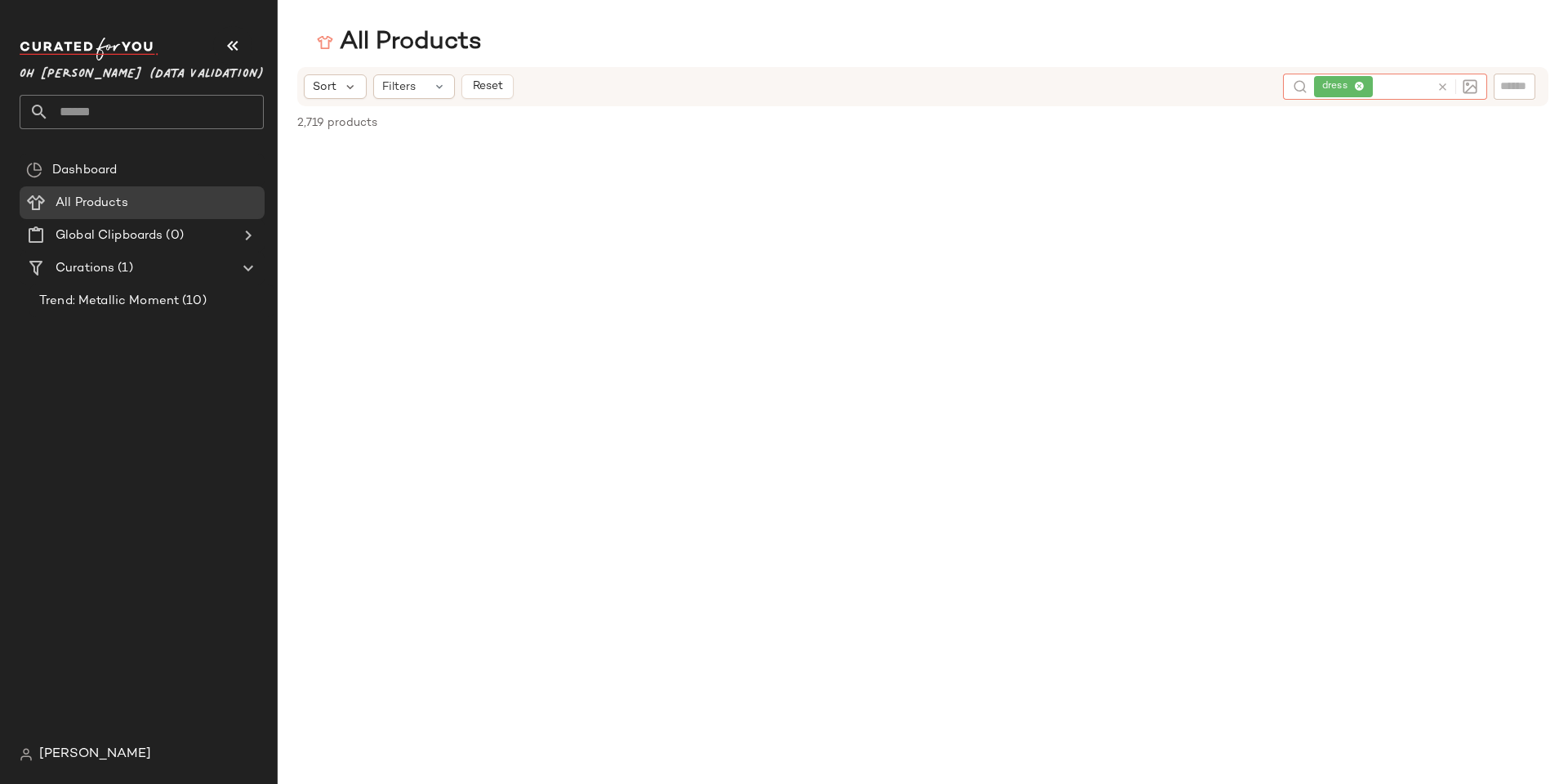
click at [1170, 264] on div at bounding box center [922, 300] width 1291 height 315
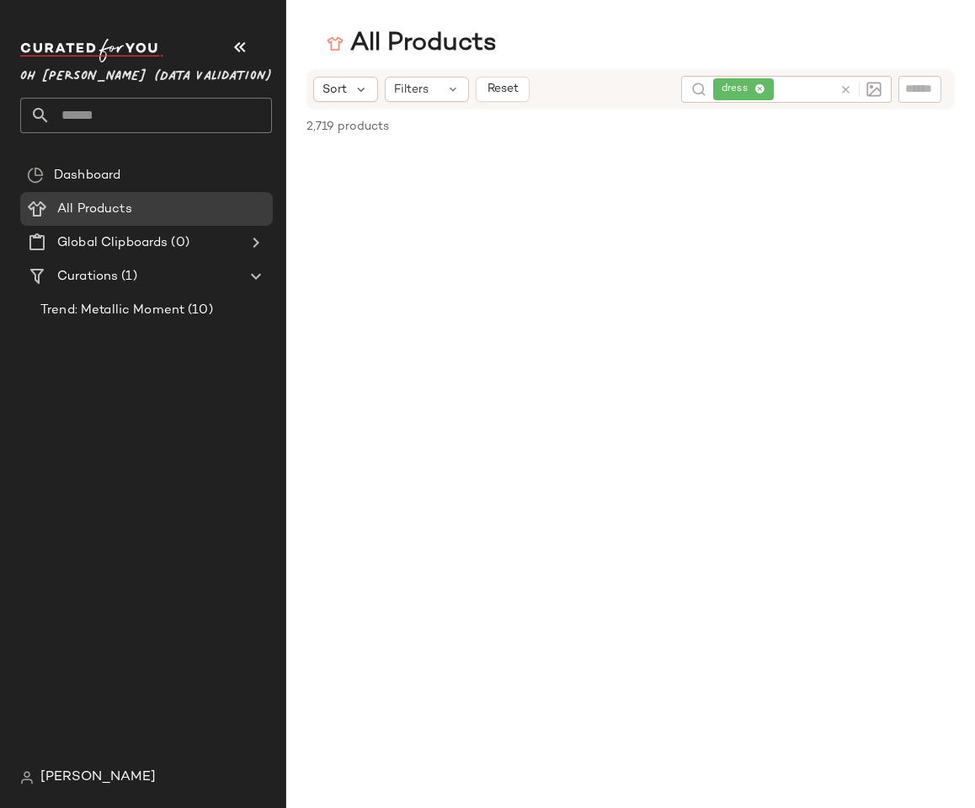
click at [685, 413] on div at bounding box center [630, 309] width 689 height 325
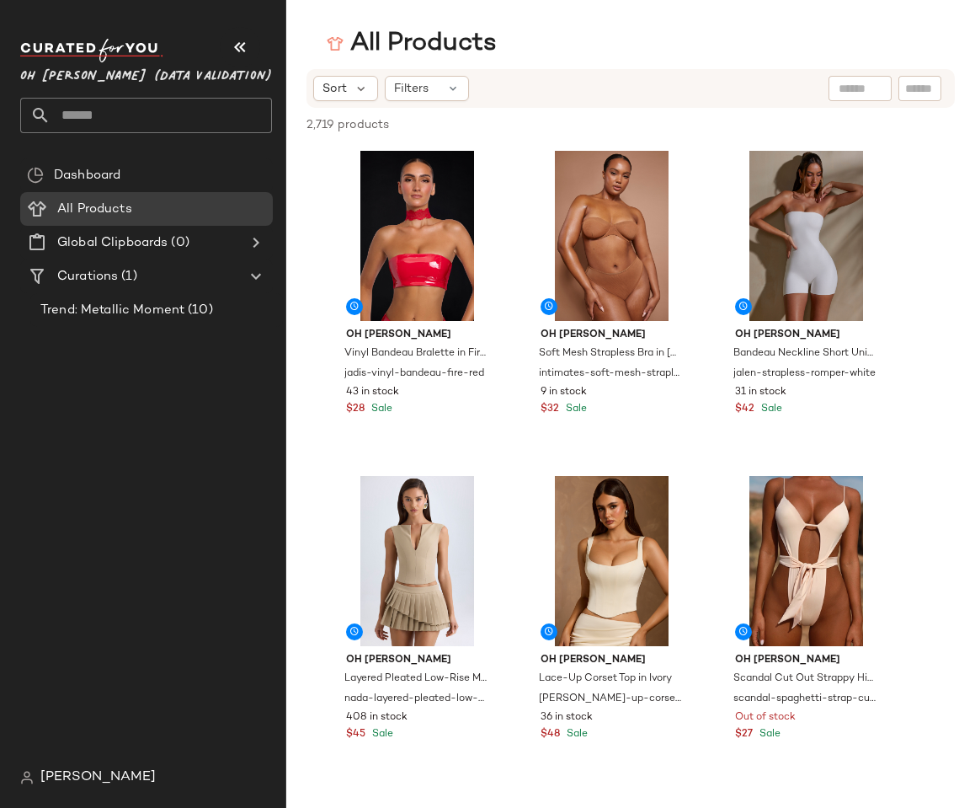
click at [909, 84] on input "text" at bounding box center [919, 89] width 29 height 18
type input "*****"
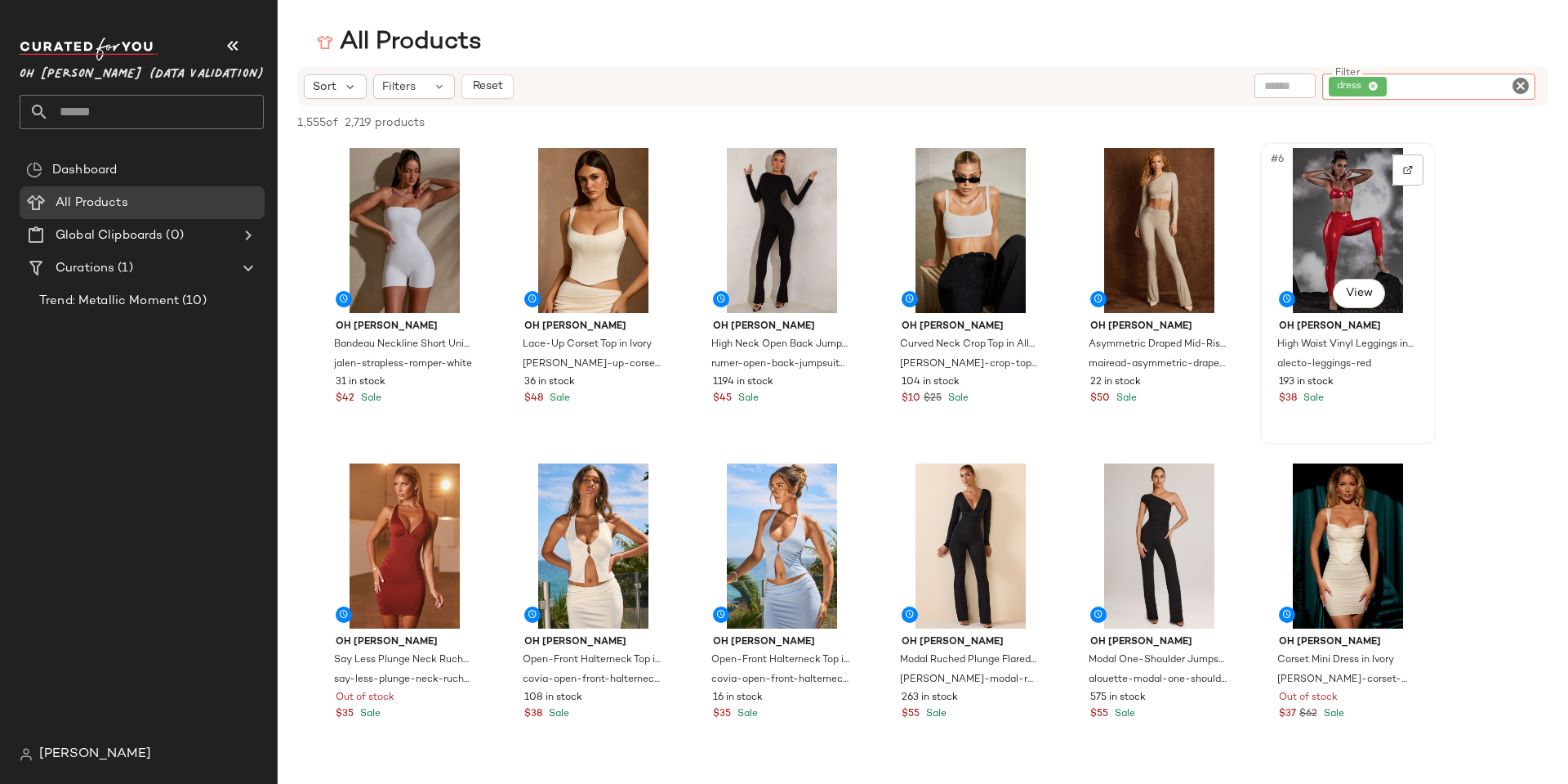
click at [944, 200] on div "#6 View" at bounding box center [1347, 230] width 164 height 165
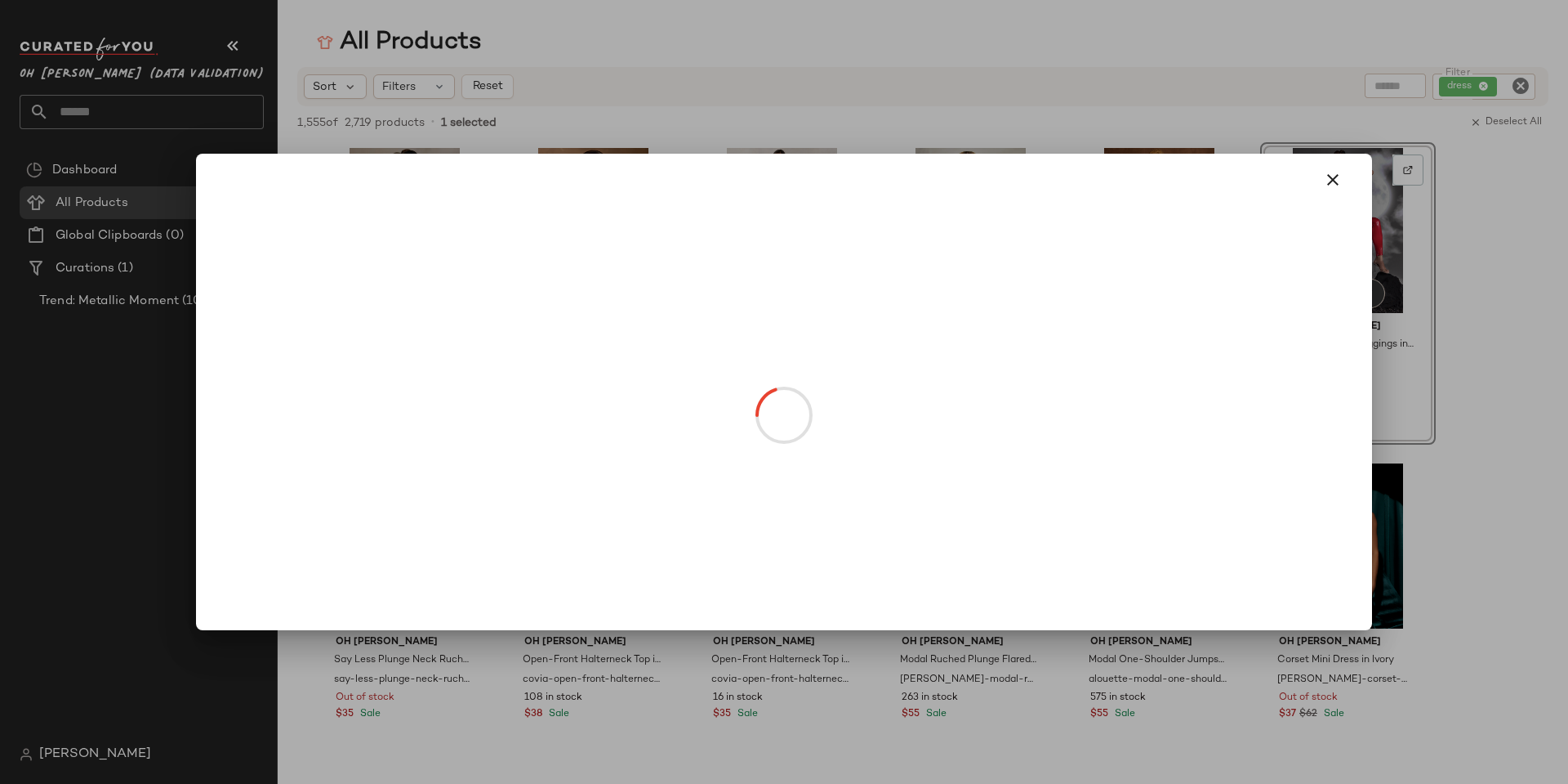
click at [944, 298] on body "Oh [PERSON_NAME] (Data Validation) ** Dashboard All Products Global Clipboards …" at bounding box center [784, 392] width 1568 height 784
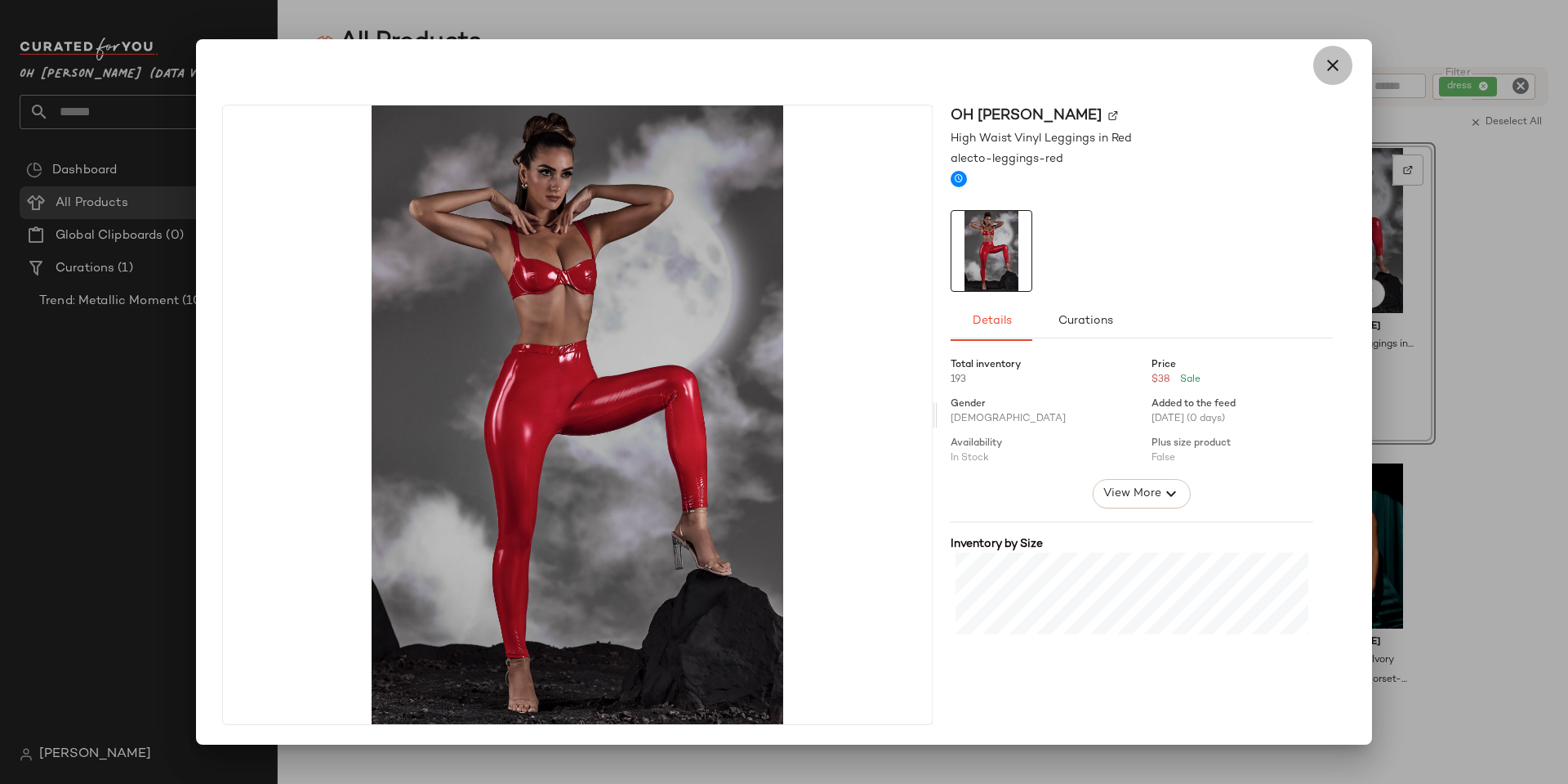
click at [944, 69] on icon "button" at bounding box center [1332, 65] width 19 height 19
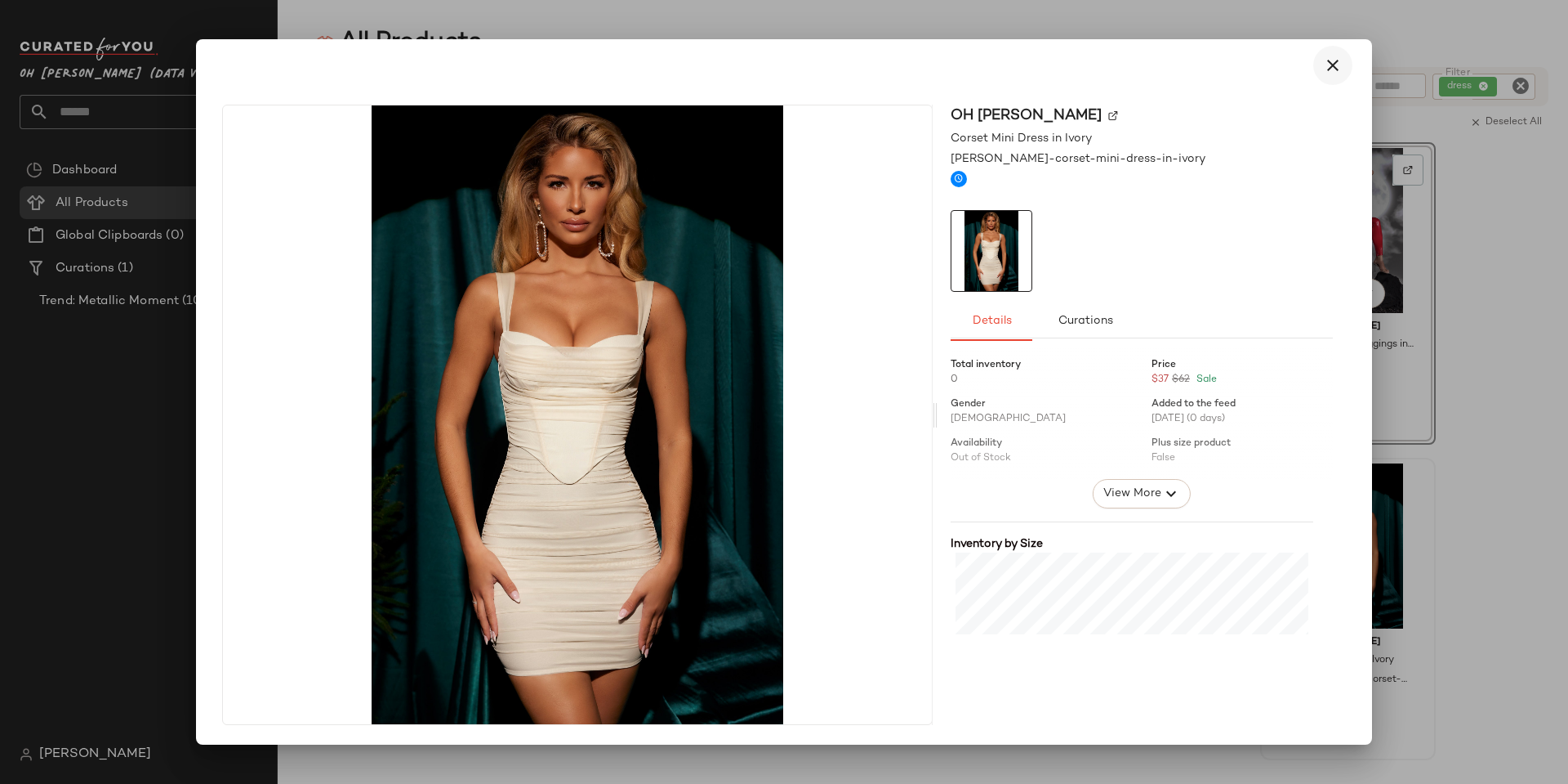
click at [944, 71] on icon "button" at bounding box center [1332, 65] width 19 height 19
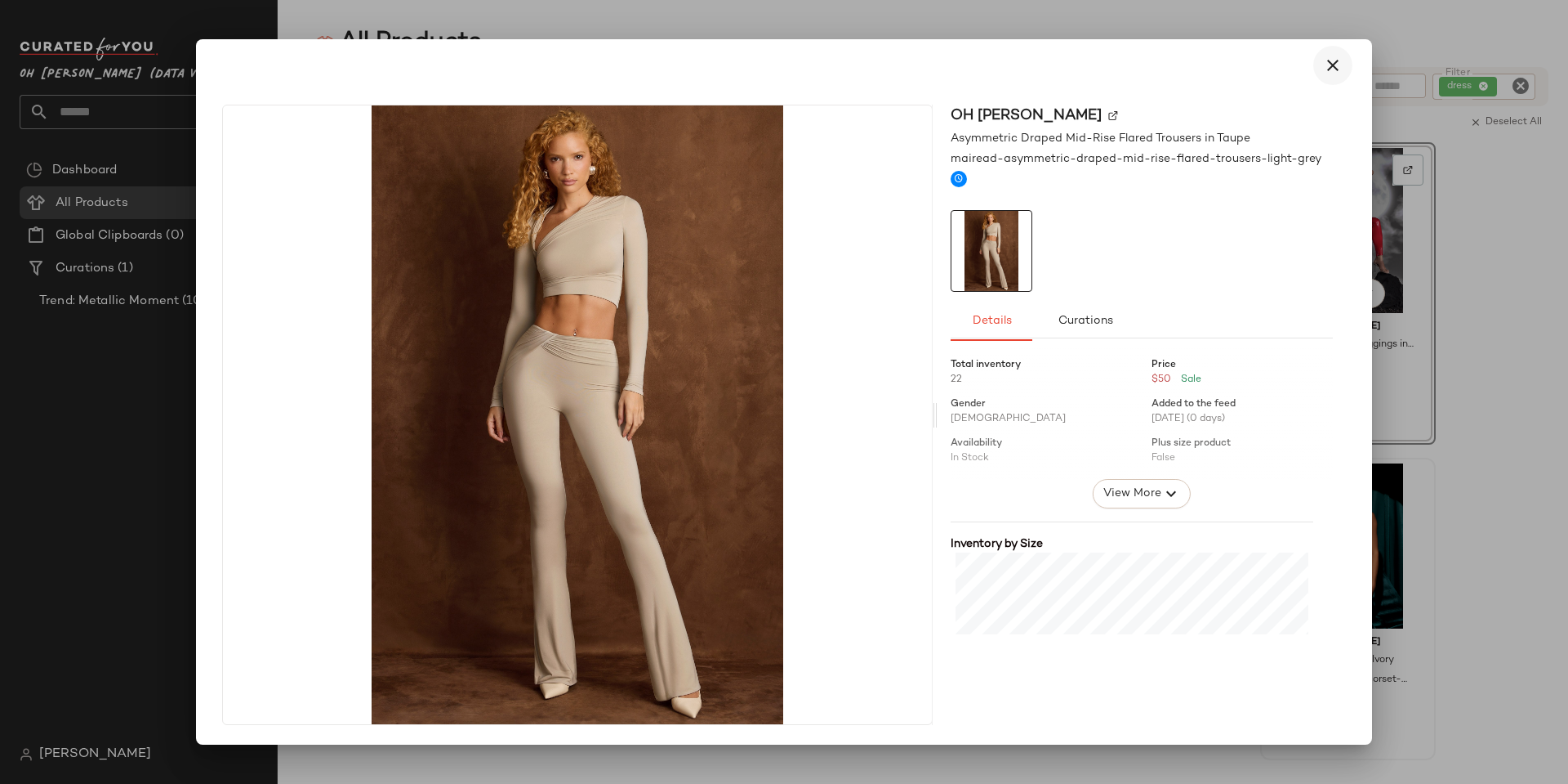
click at [944, 66] on icon "button" at bounding box center [1332, 65] width 19 height 19
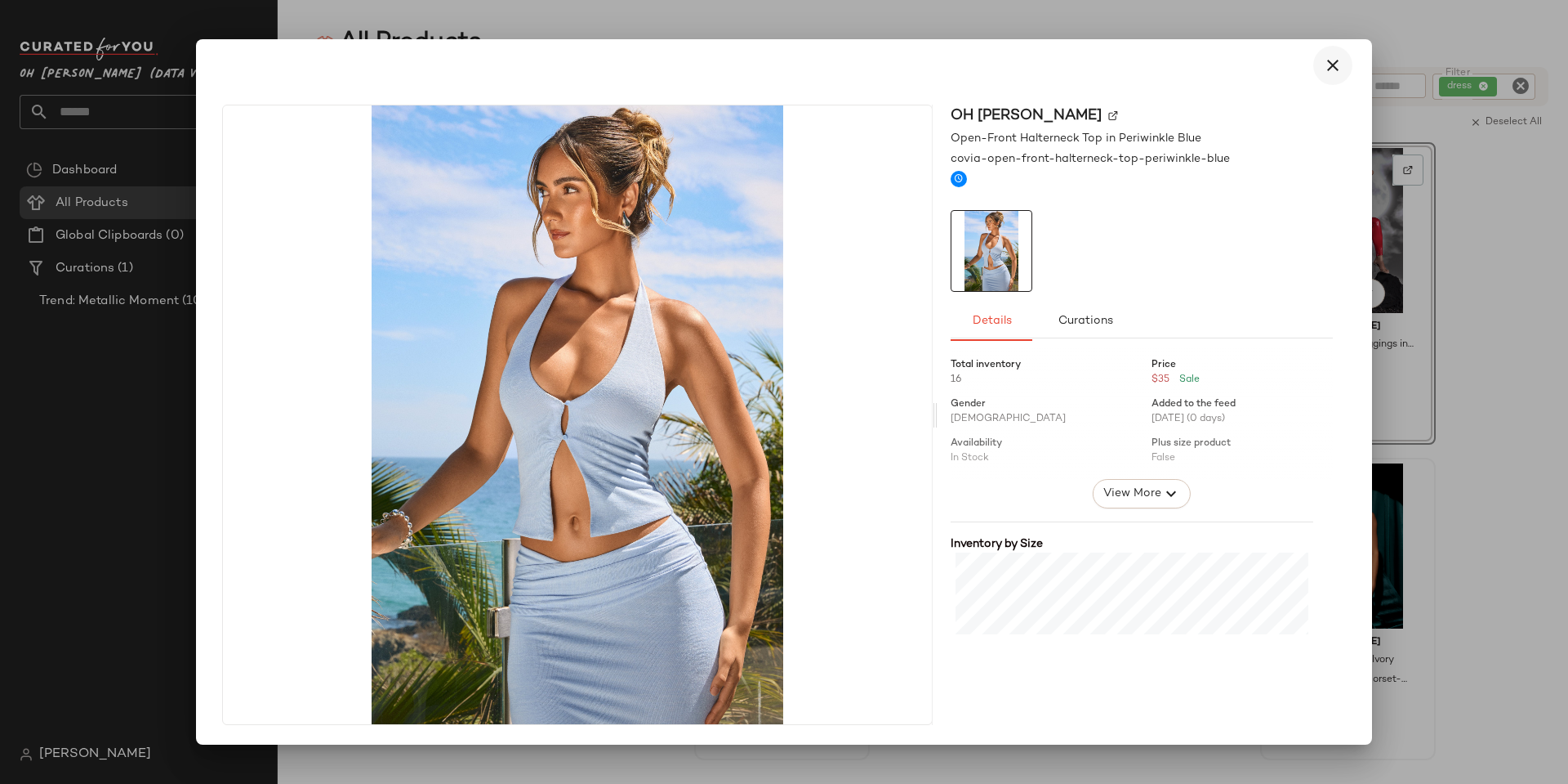
click at [944, 59] on icon "button" at bounding box center [1332, 65] width 19 height 19
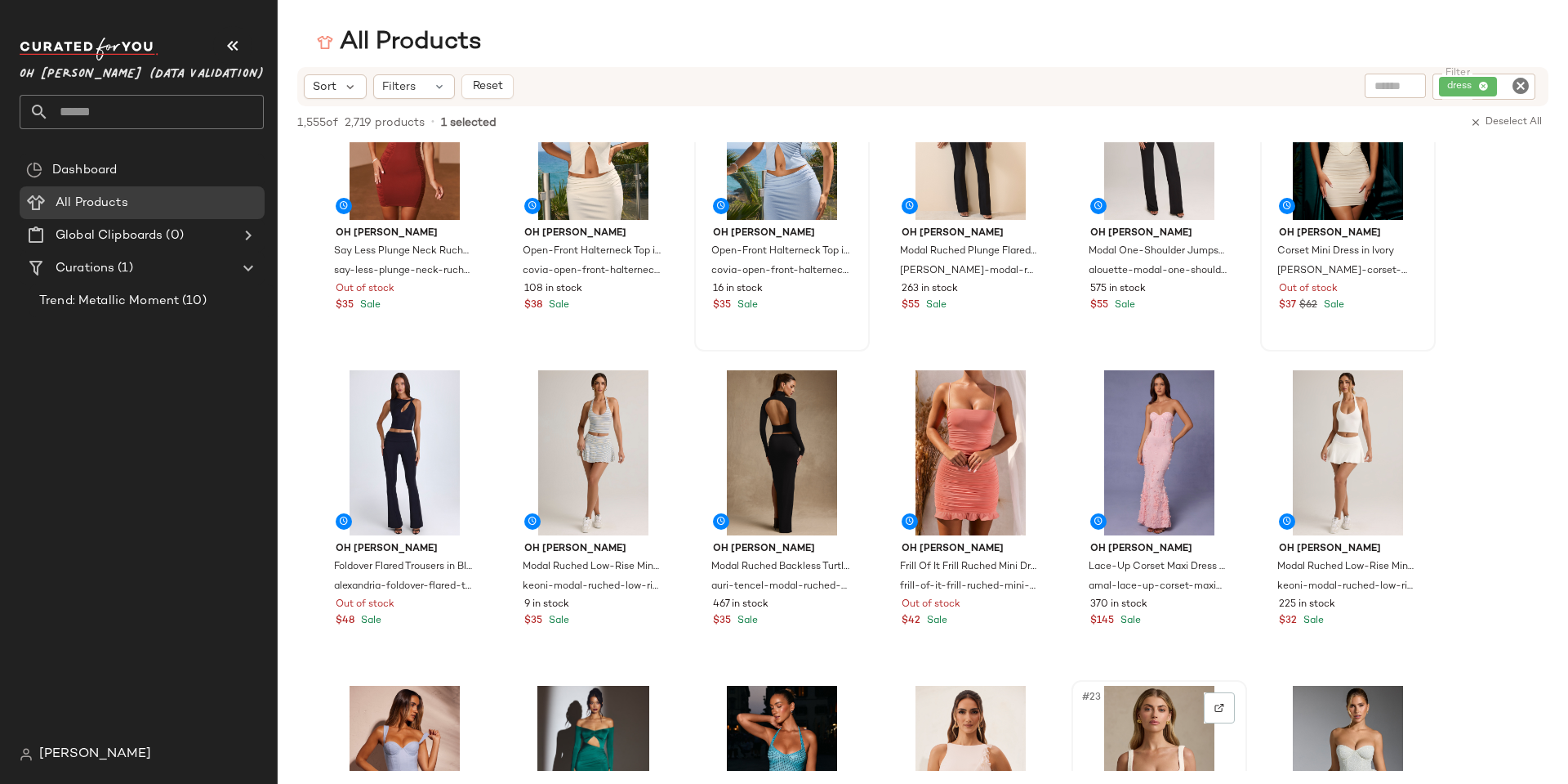
scroll to position [817, 0]
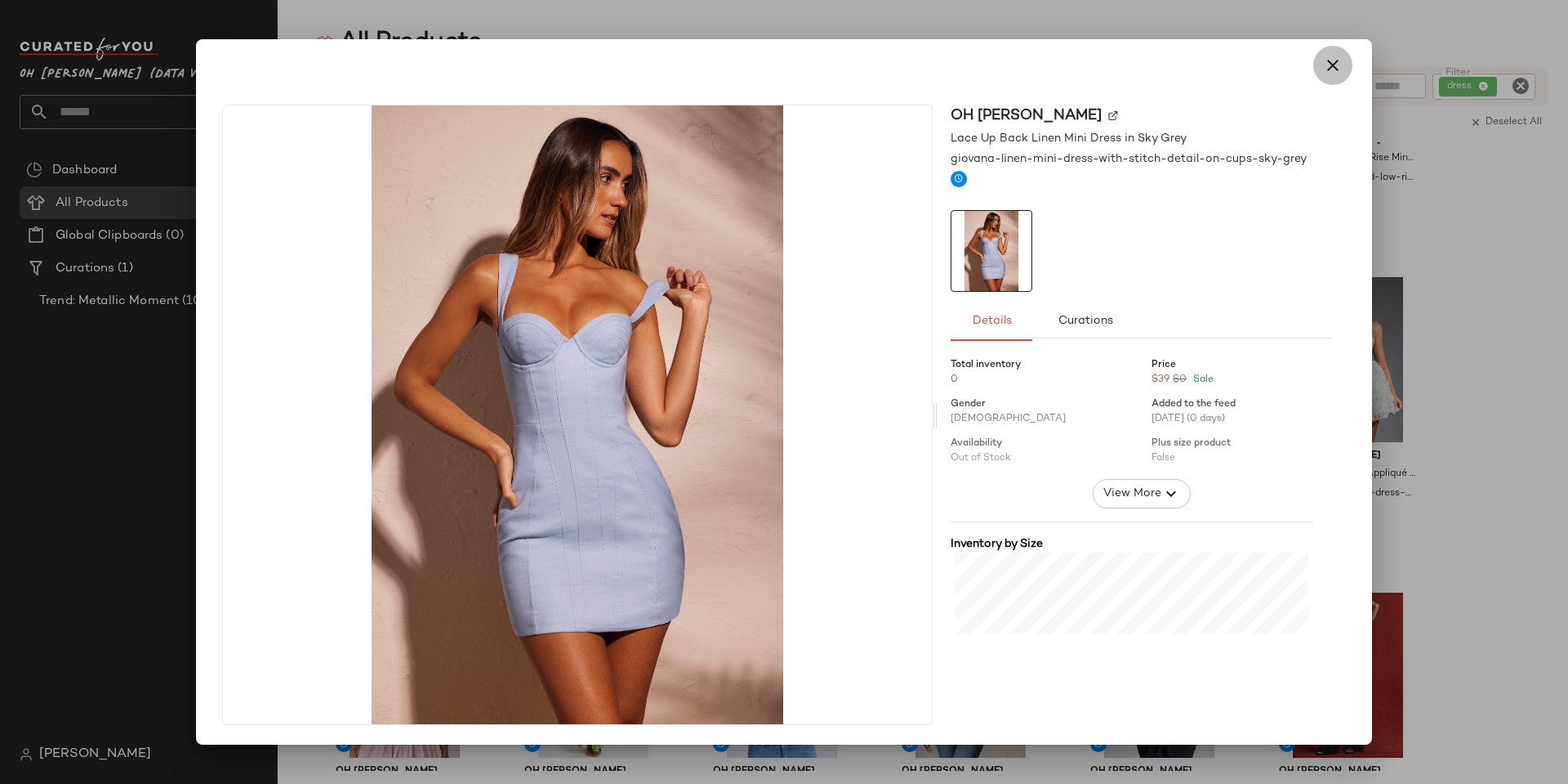
click at [944, 70] on icon "button" at bounding box center [1332, 65] width 19 height 19
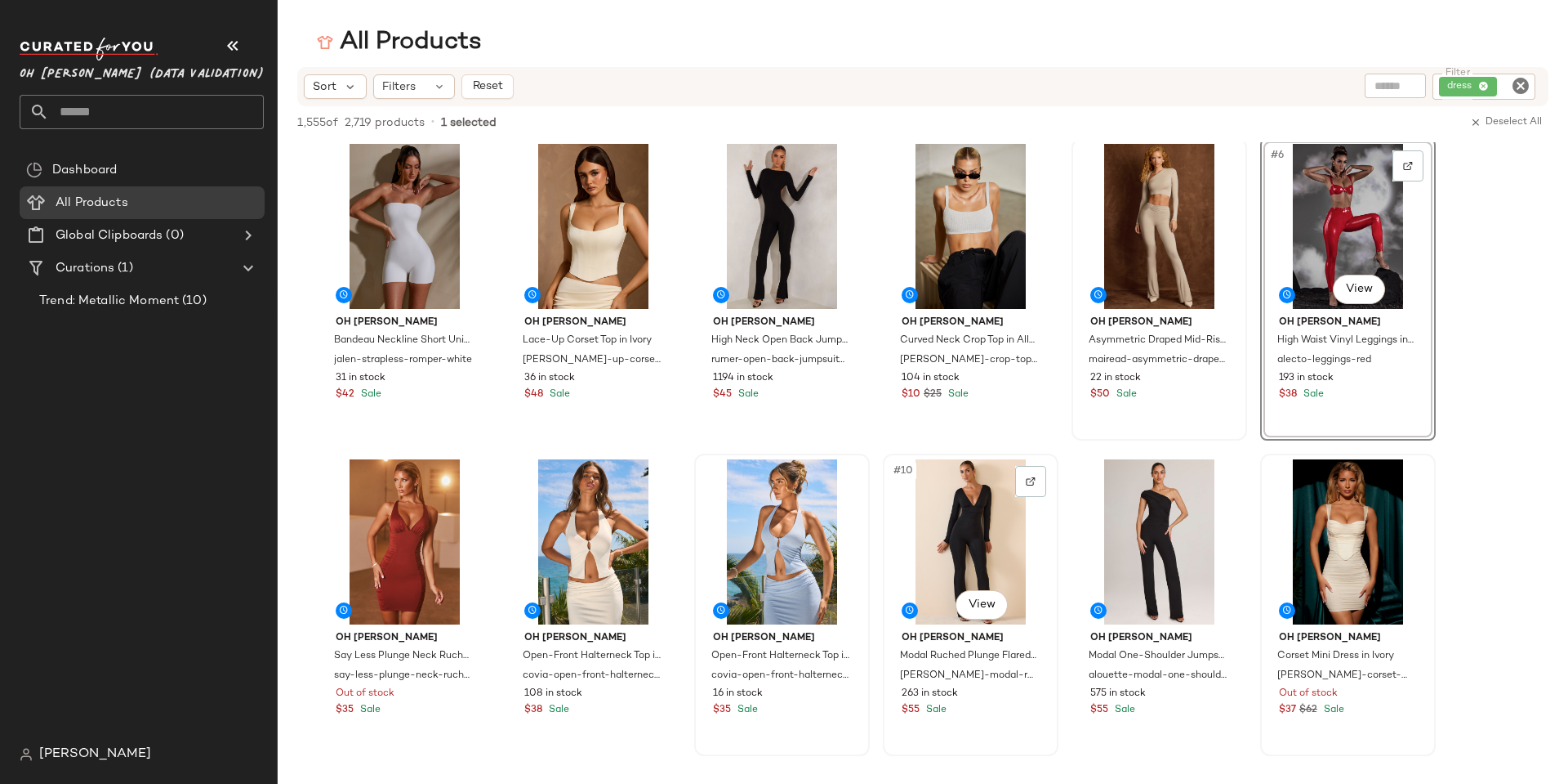
scroll to position [0, 0]
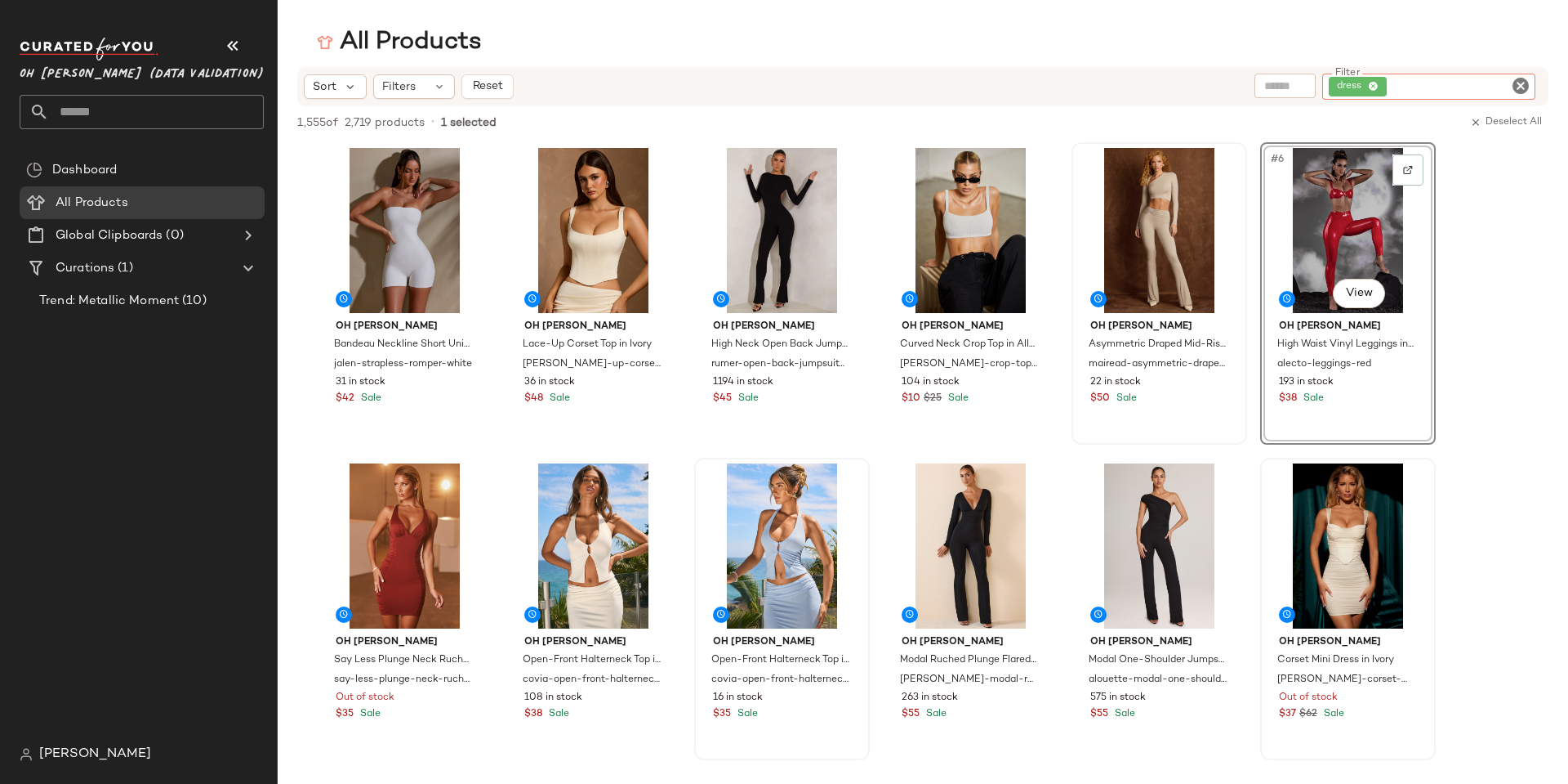
click at [944, 85] on div "dress" at bounding box center [1428, 86] width 214 height 26
click at [944, 84] on icon at bounding box center [1373, 86] width 11 height 11
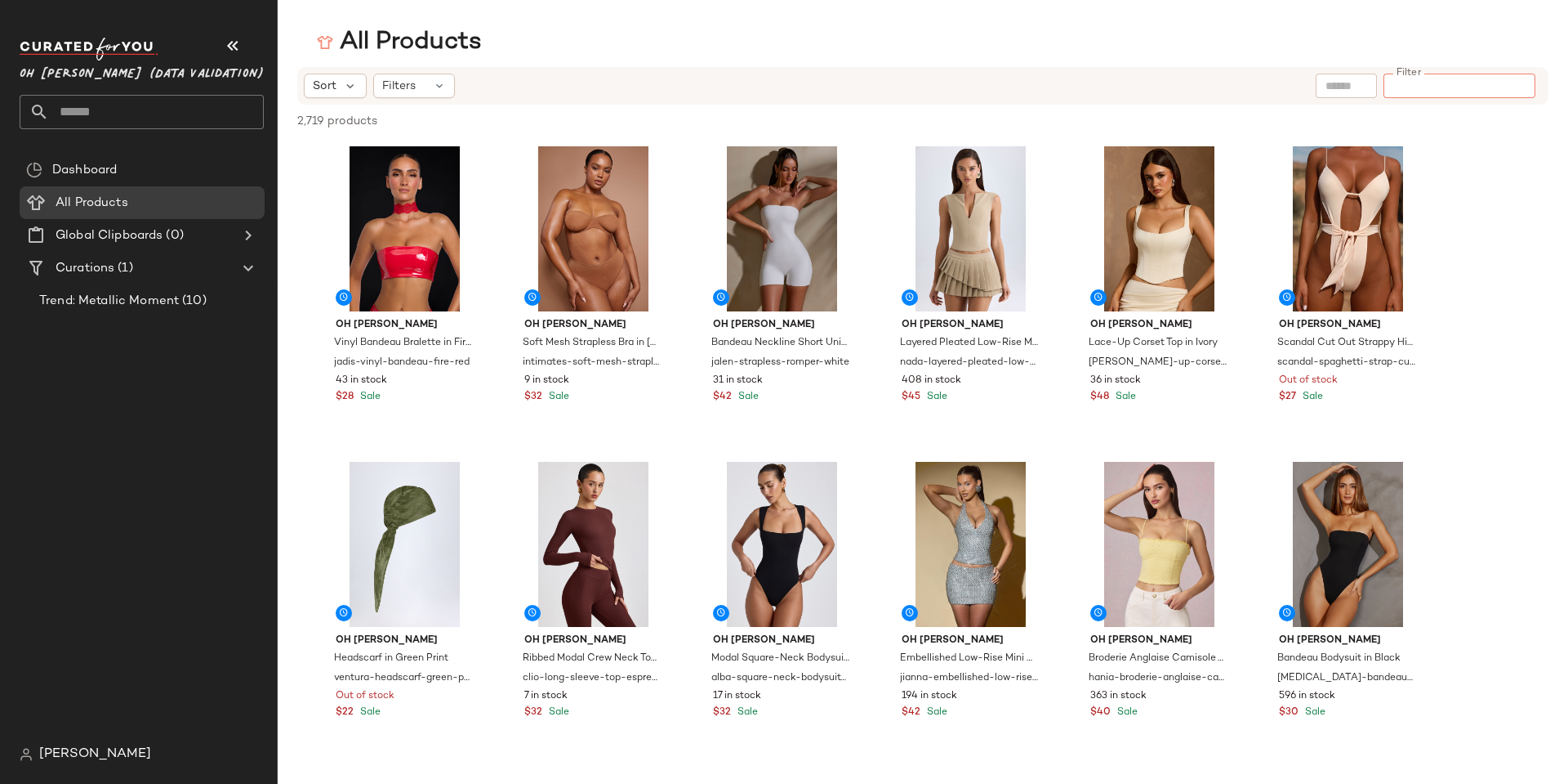
click at [944, 89] on input "Filter" at bounding box center [1458, 86] width 139 height 17
type input "*****"
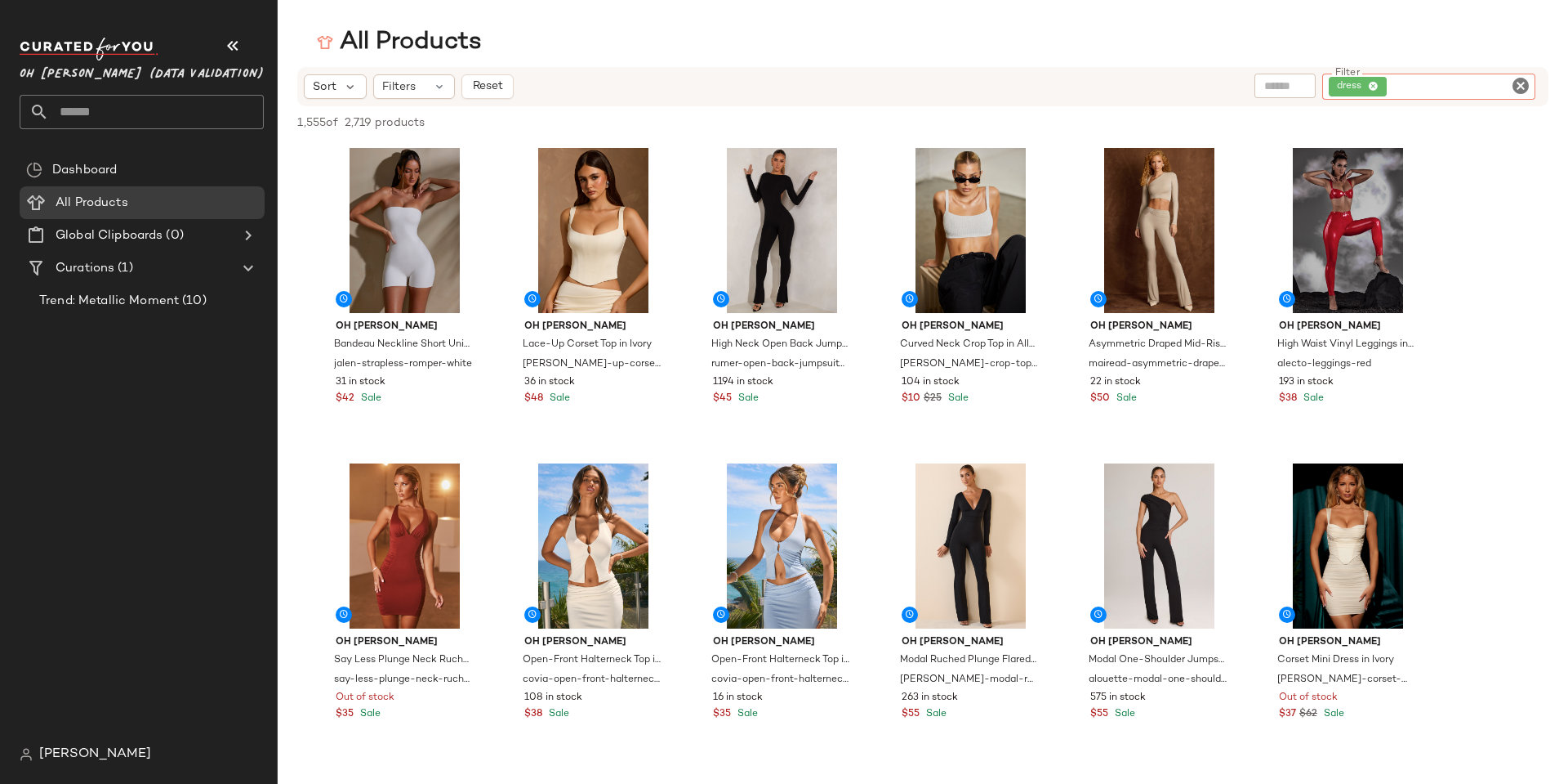
click at [944, 84] on icon "Clear Filter" at bounding box center [1520, 85] width 19 height 19
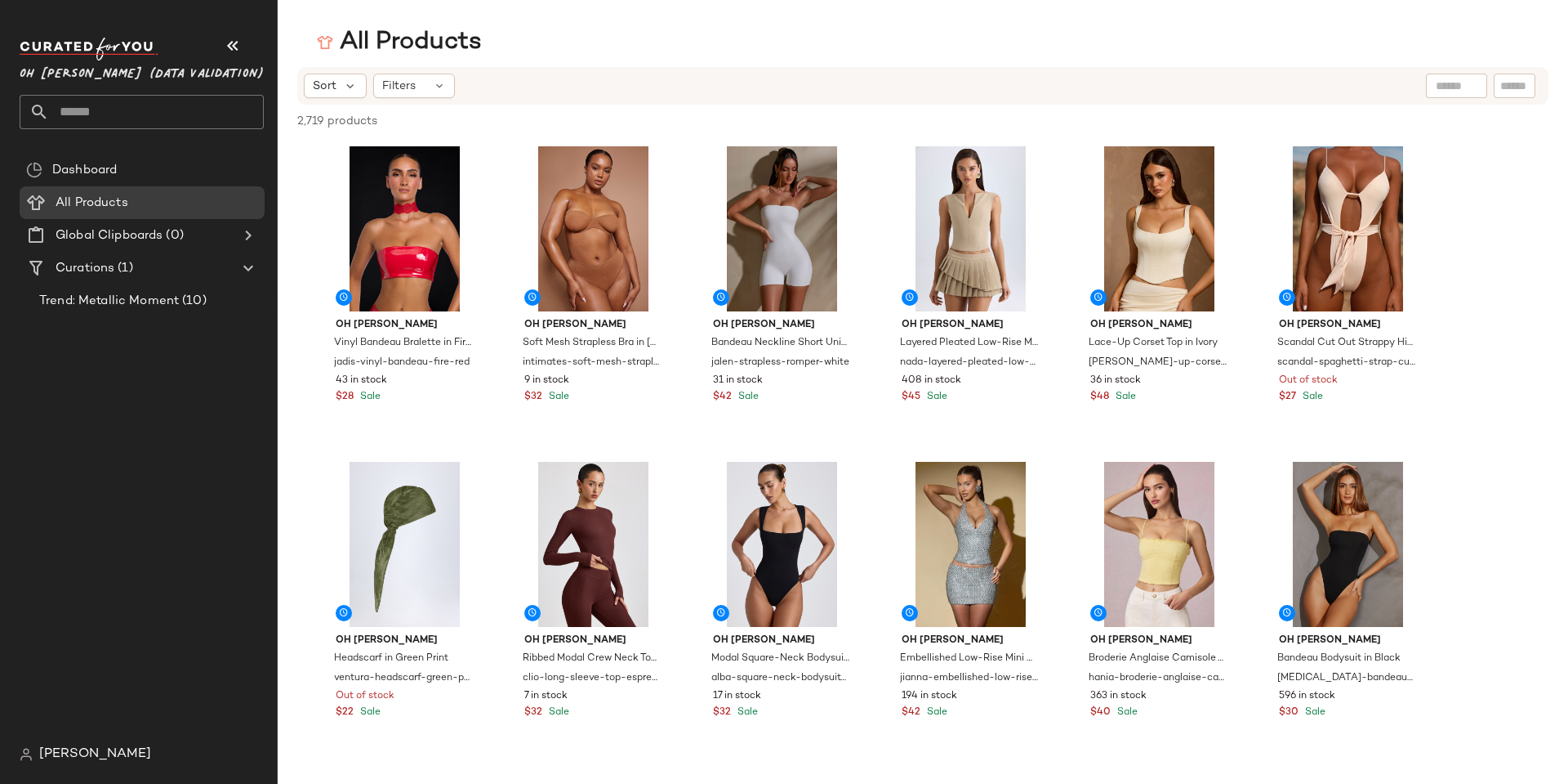
click at [759, 44] on div "All Products" at bounding box center [922, 43] width 1291 height 33
